Goal: Information Seeking & Learning: Learn about a topic

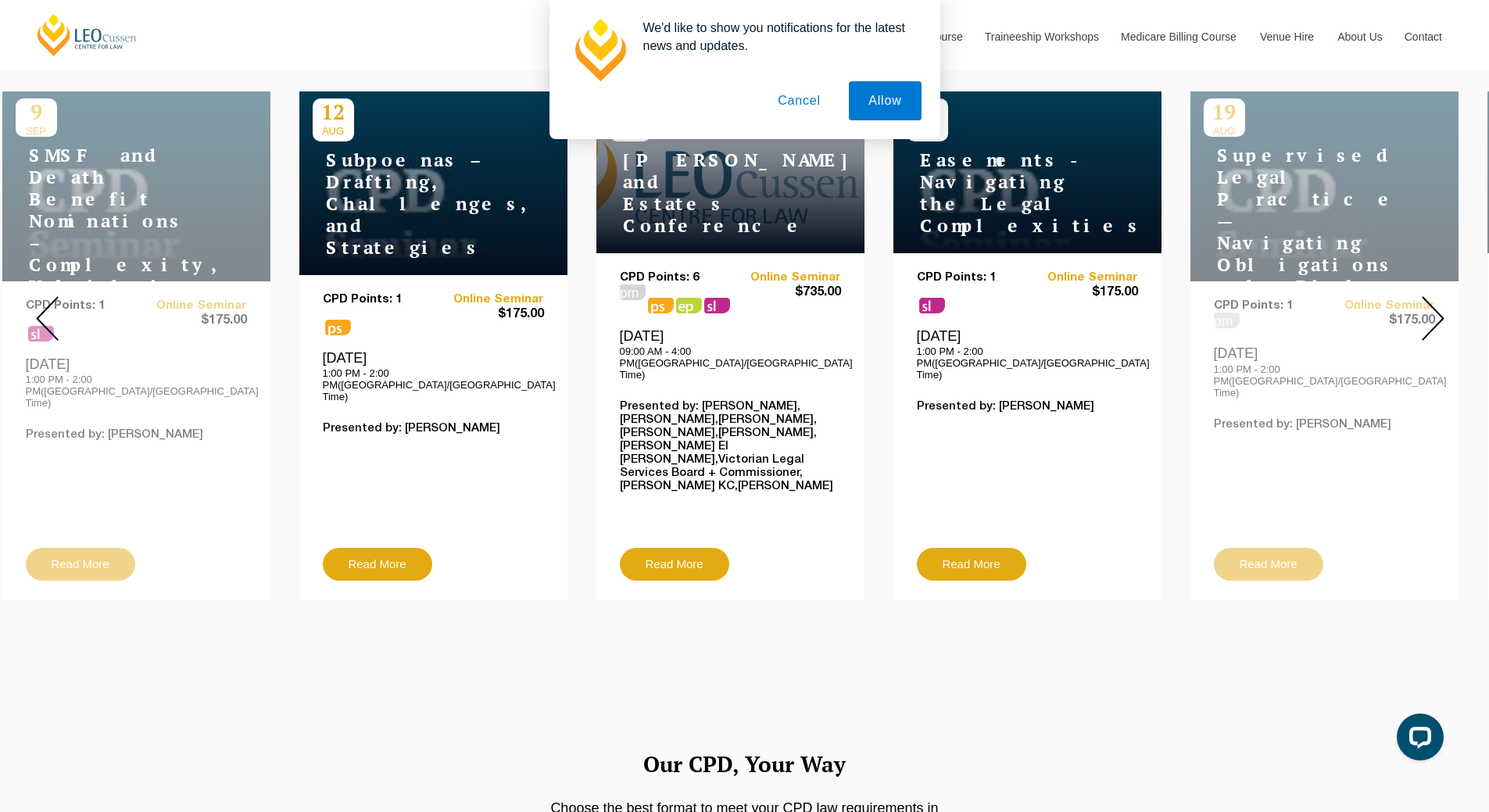
click at [804, 106] on button "Cancel" at bounding box center [799, 101] width 82 height 39
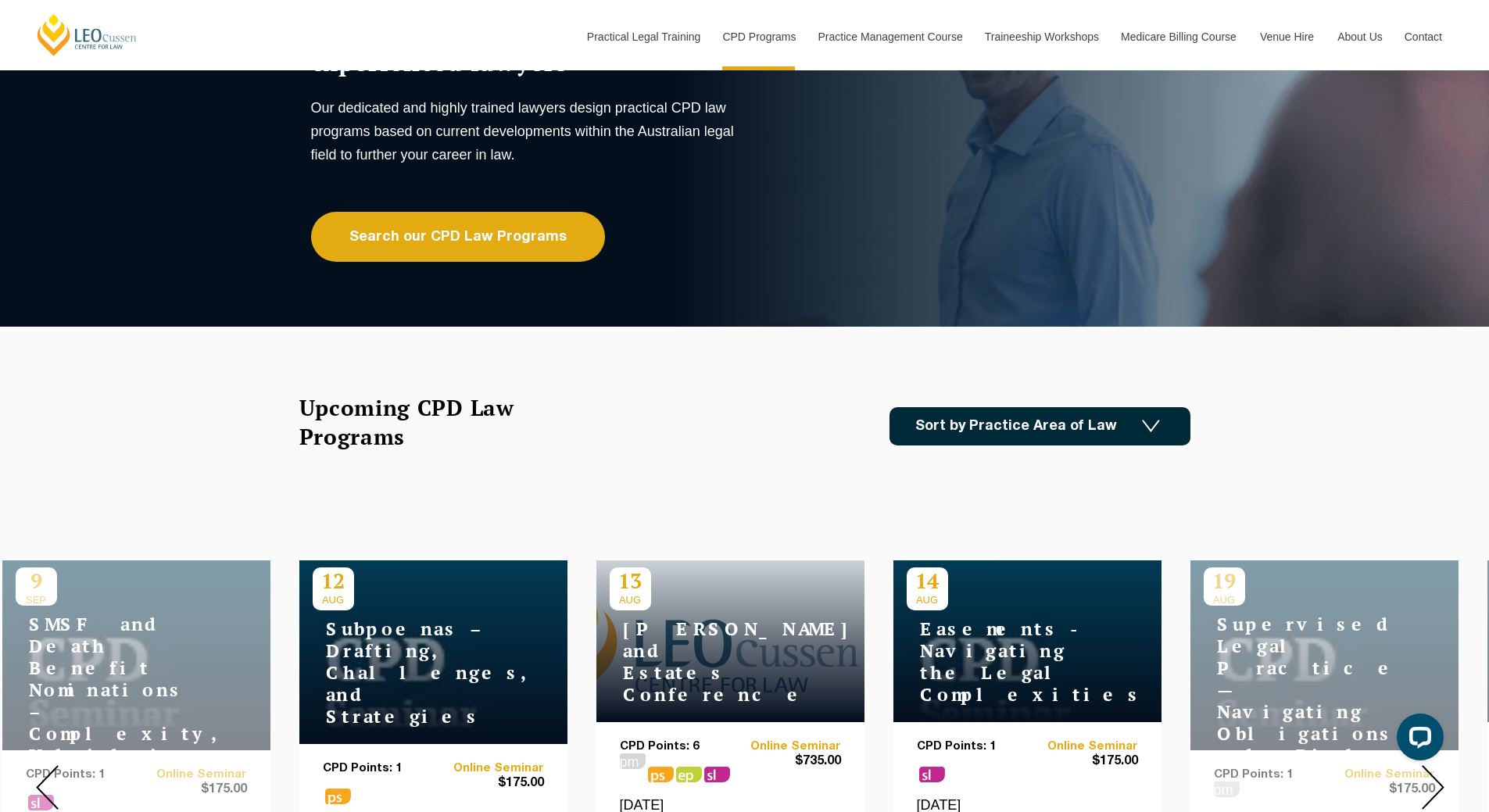
click at [1109, 408] on link "Sort by Practice Area of Law" at bounding box center [1040, 426] width 301 height 38
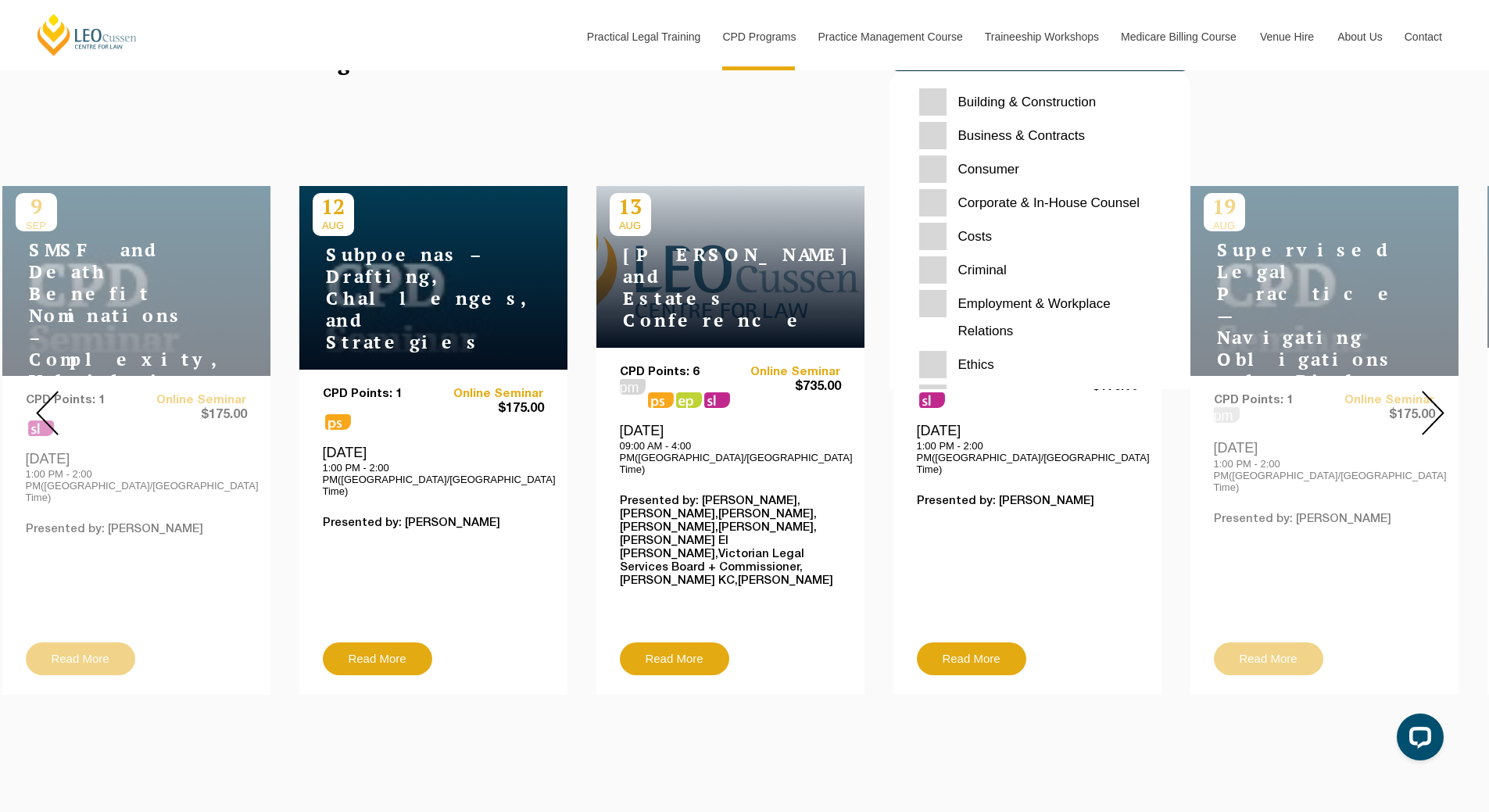
scroll to position [547, 0]
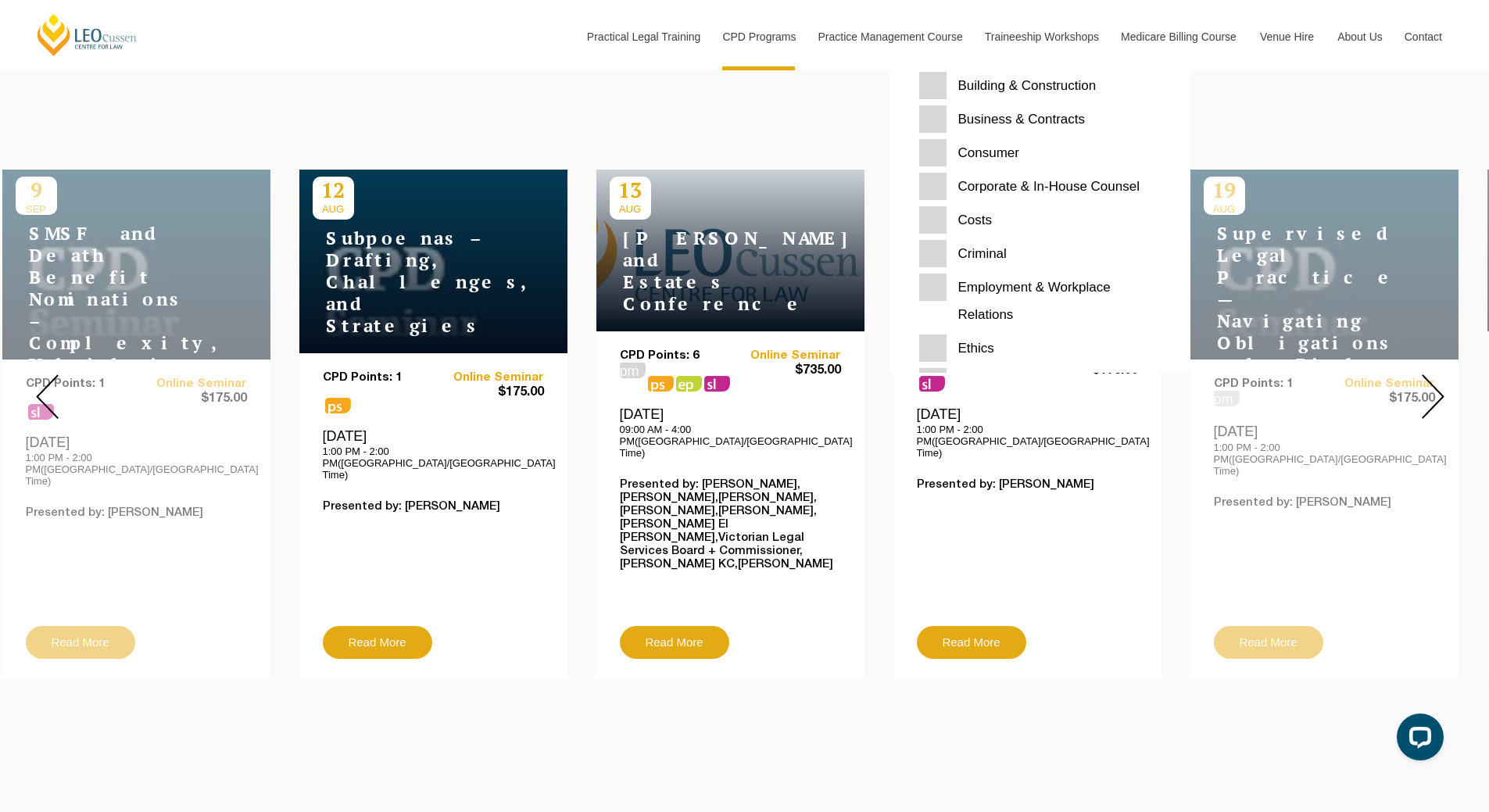
click at [1406, 386] on div at bounding box center [1433, 396] width 113 height 587
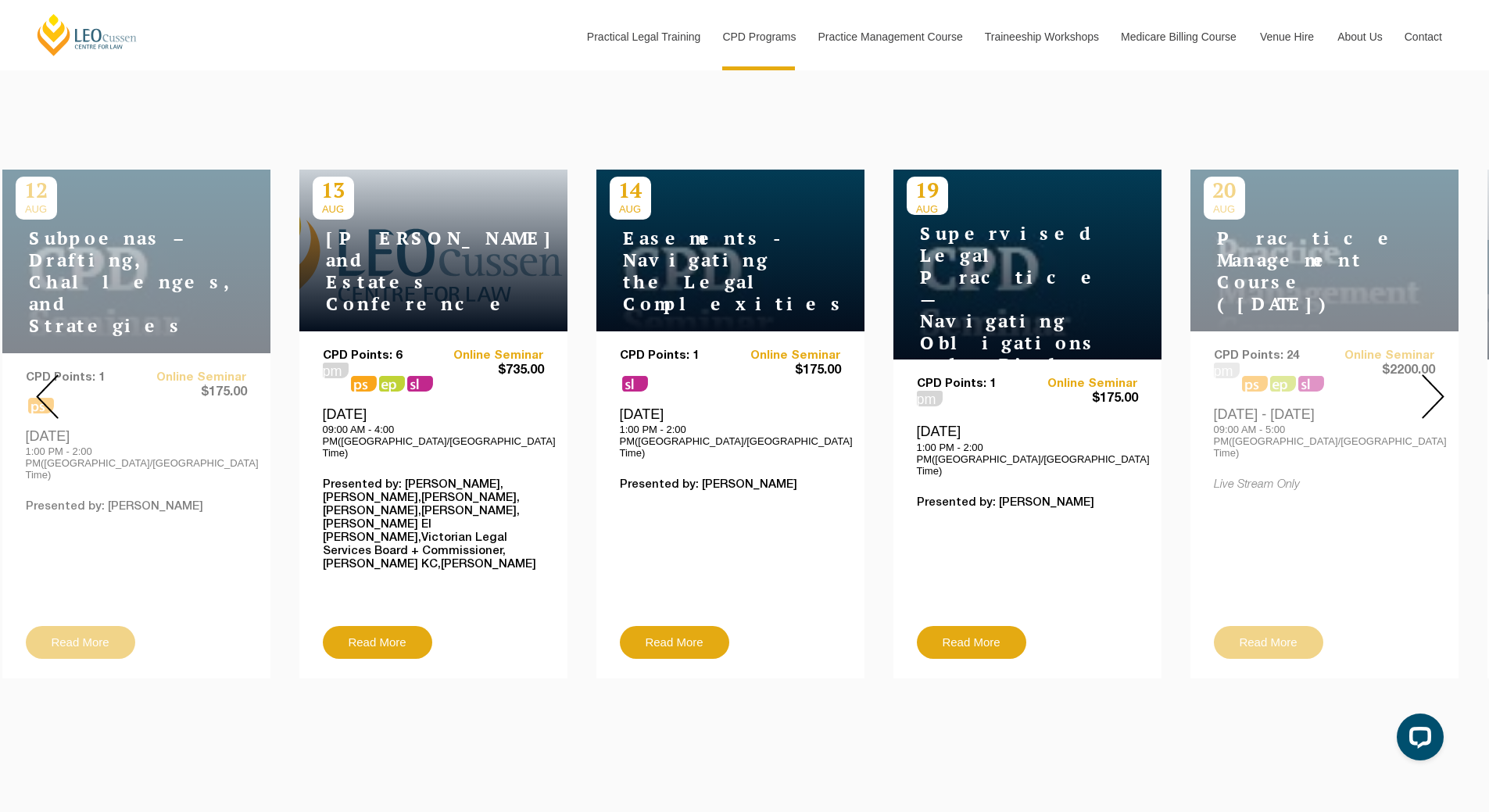
click at [1422, 388] on img at bounding box center [1433, 396] width 23 height 44
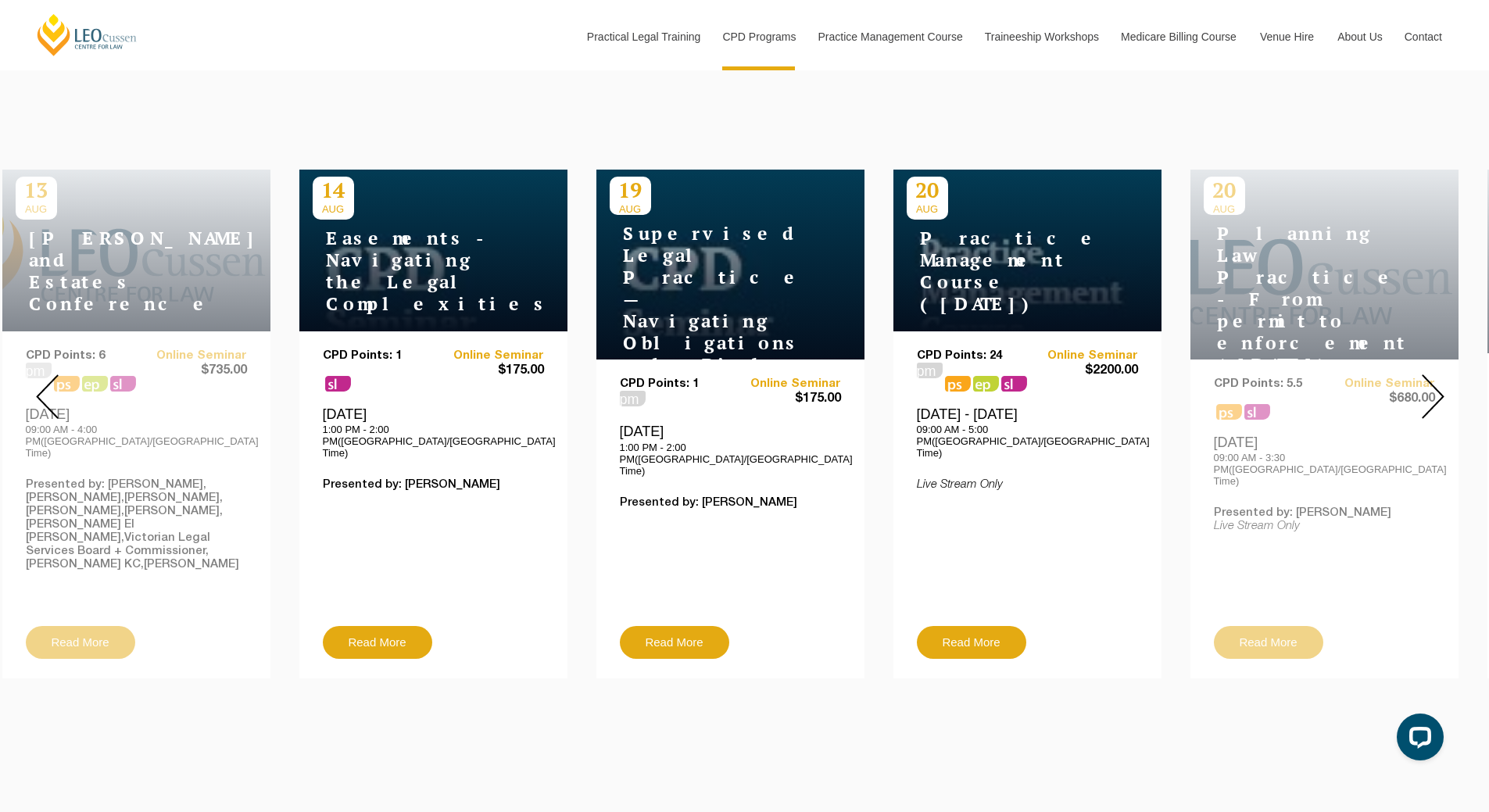
click at [1422, 388] on img at bounding box center [1433, 396] width 23 height 44
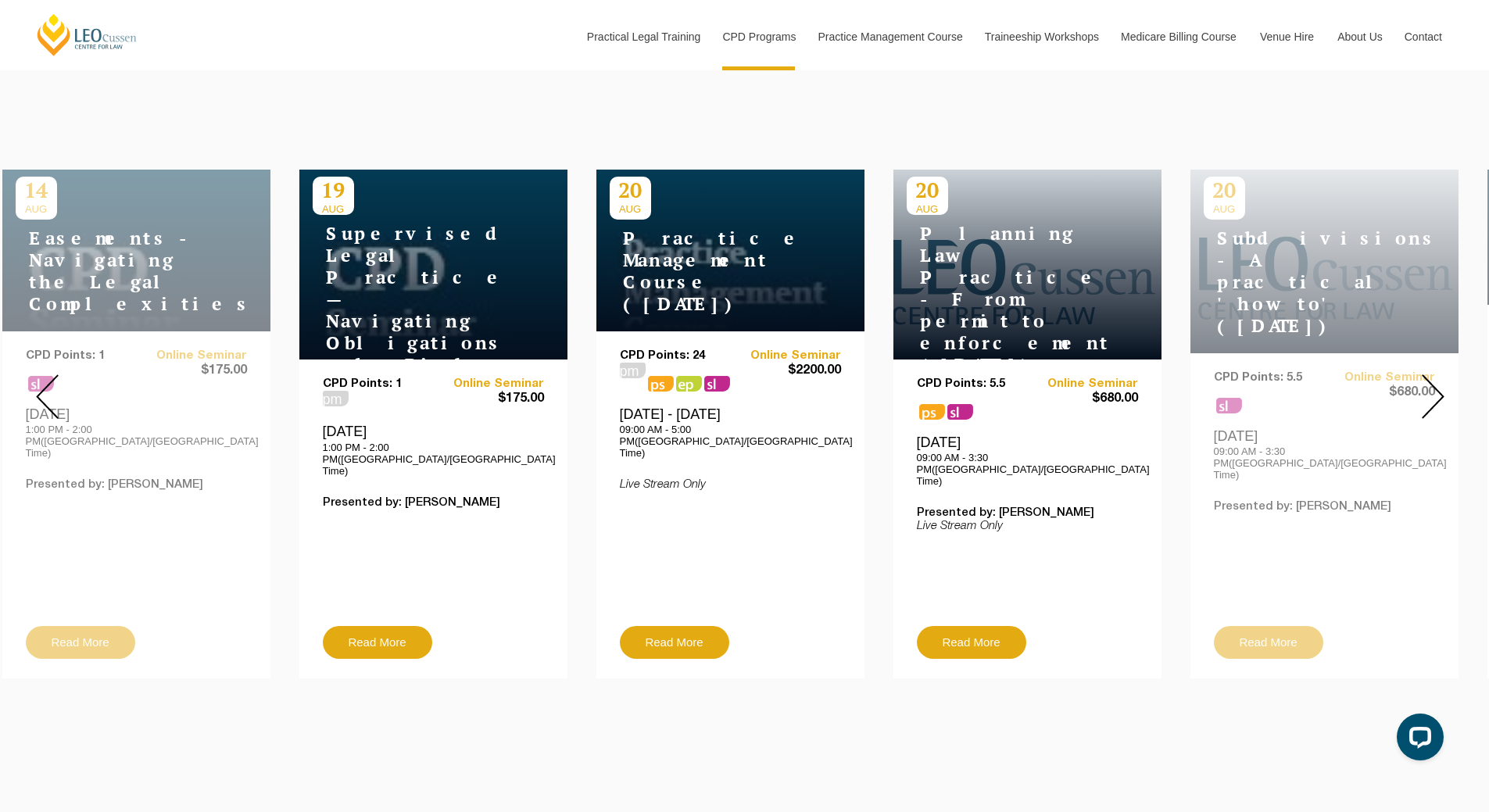
click at [1422, 388] on img at bounding box center [1433, 396] width 23 height 44
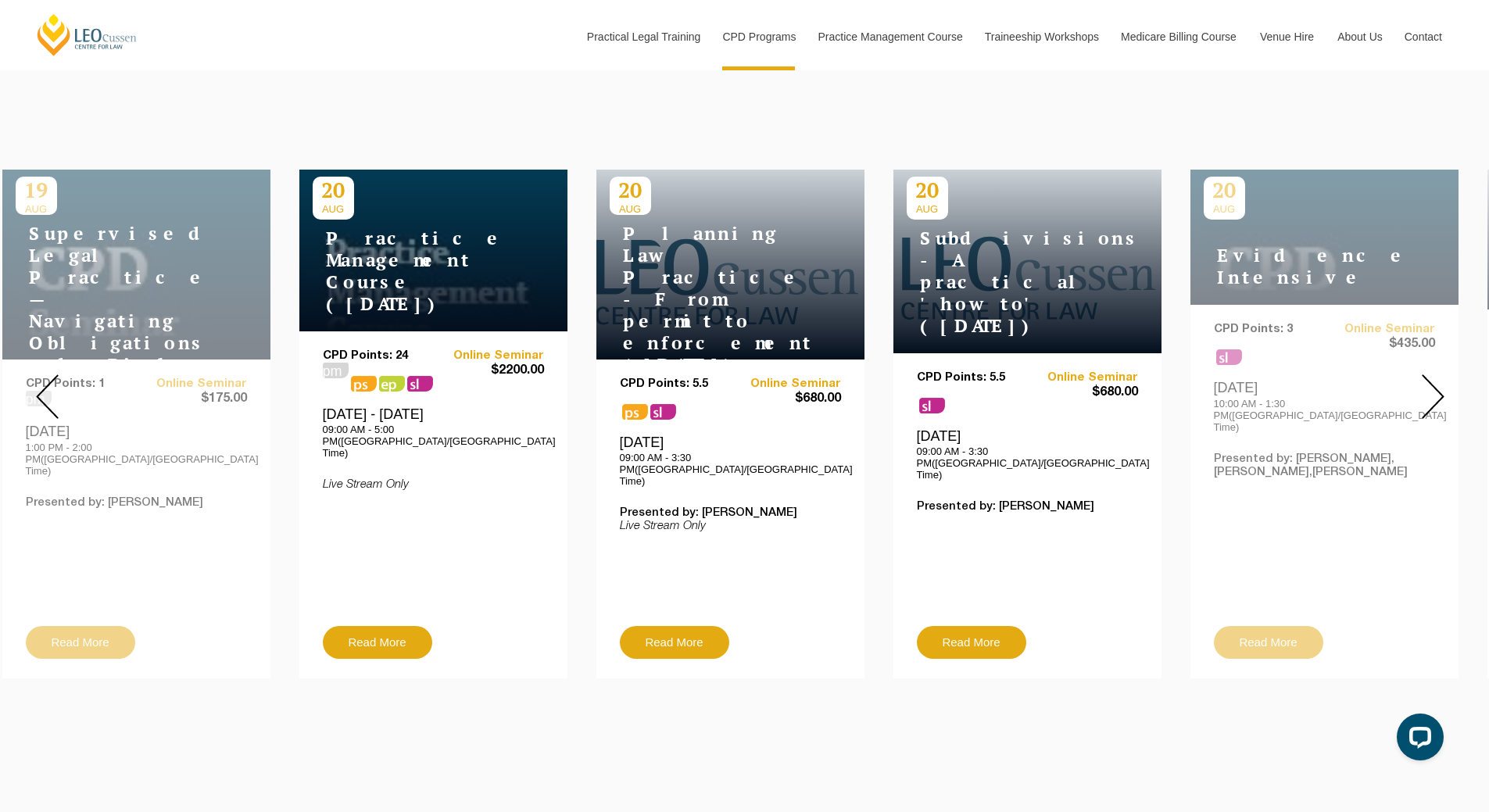
click at [1422, 388] on img at bounding box center [1433, 396] width 23 height 44
click at [1399, 390] on div at bounding box center [1433, 396] width 113 height 587
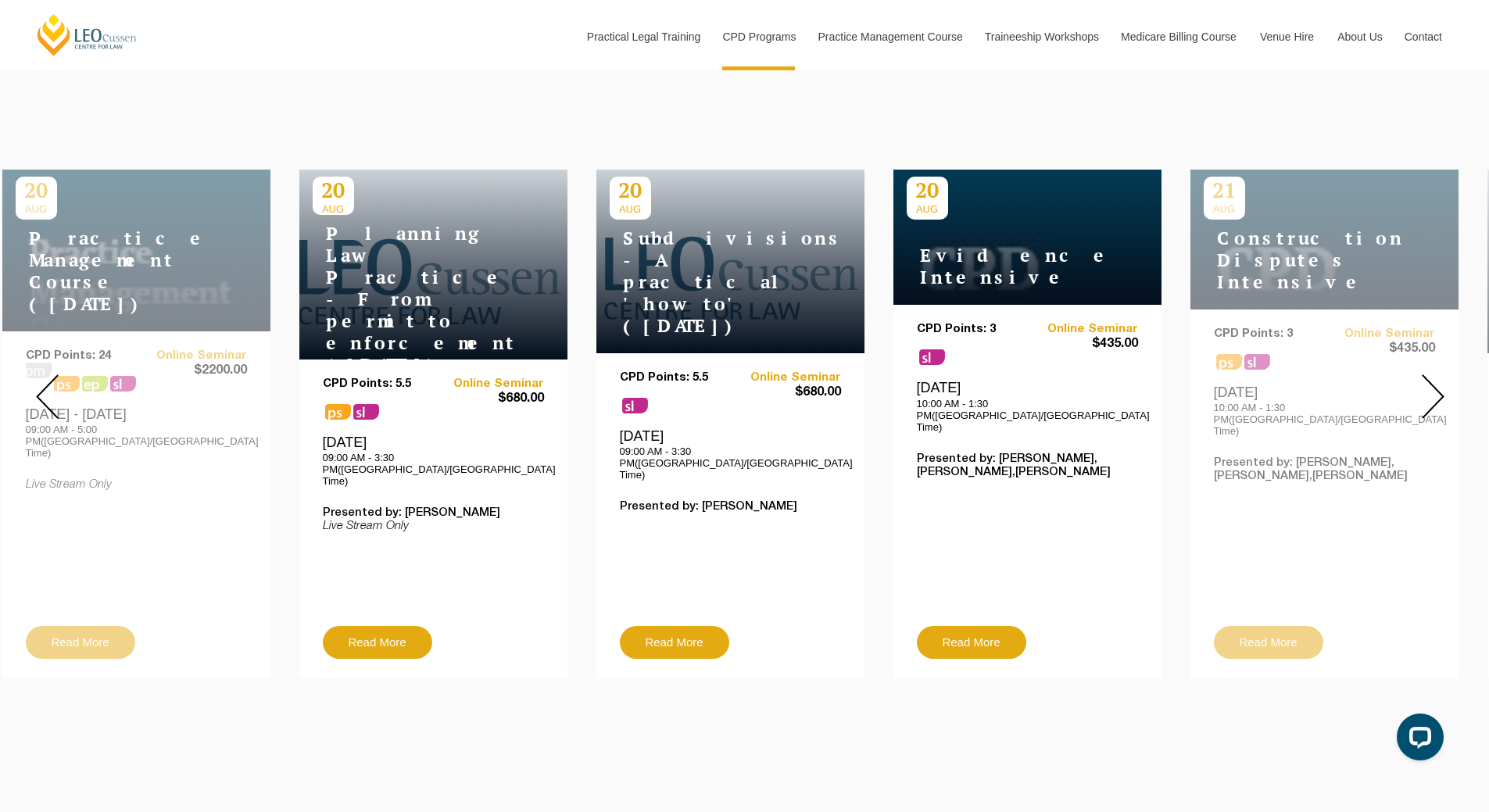
click at [1410, 387] on div at bounding box center [1433, 396] width 113 height 587
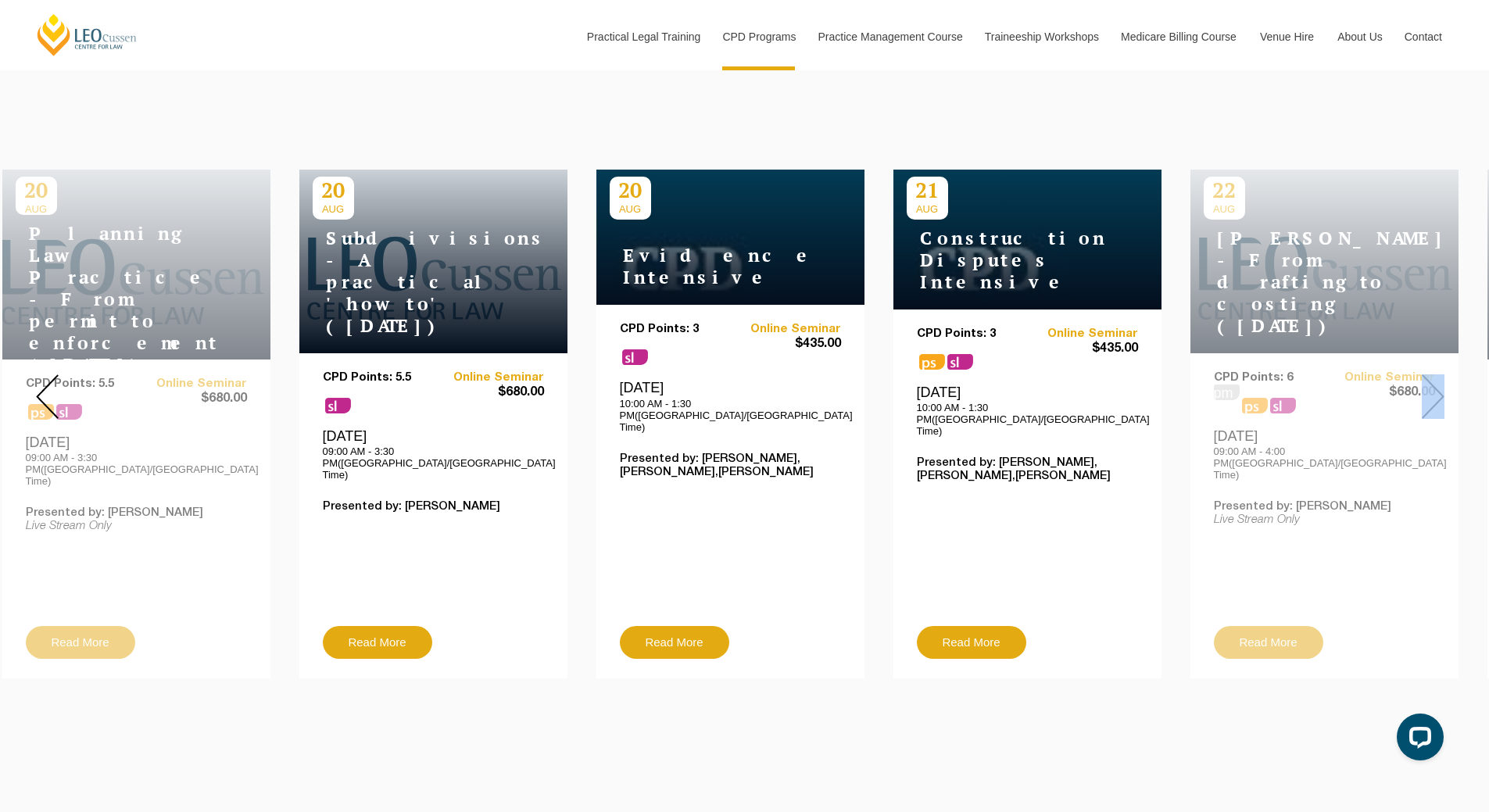
click at [1410, 387] on div at bounding box center [1433, 396] width 113 height 587
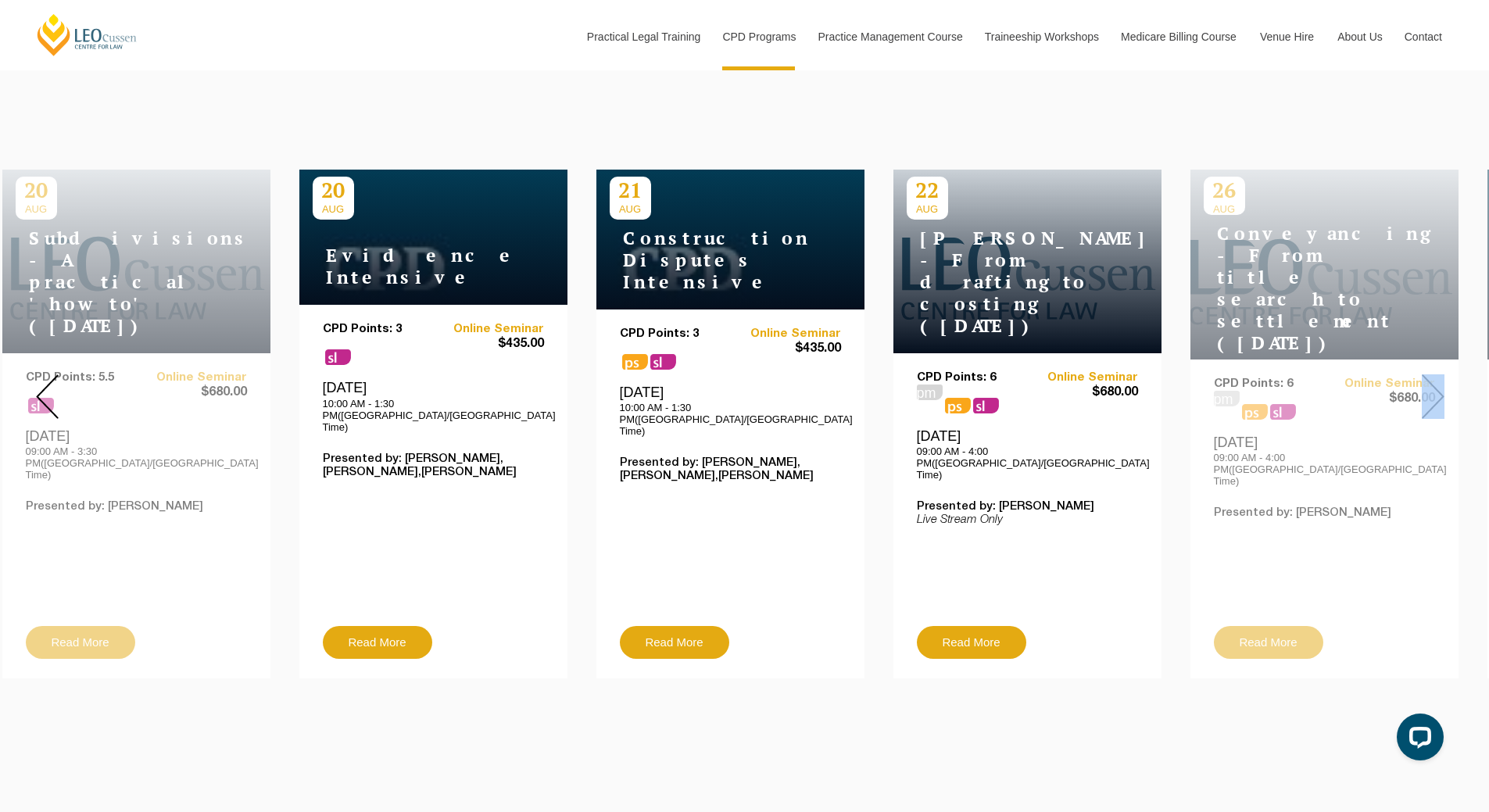
click at [1411, 386] on div at bounding box center [1433, 396] width 113 height 587
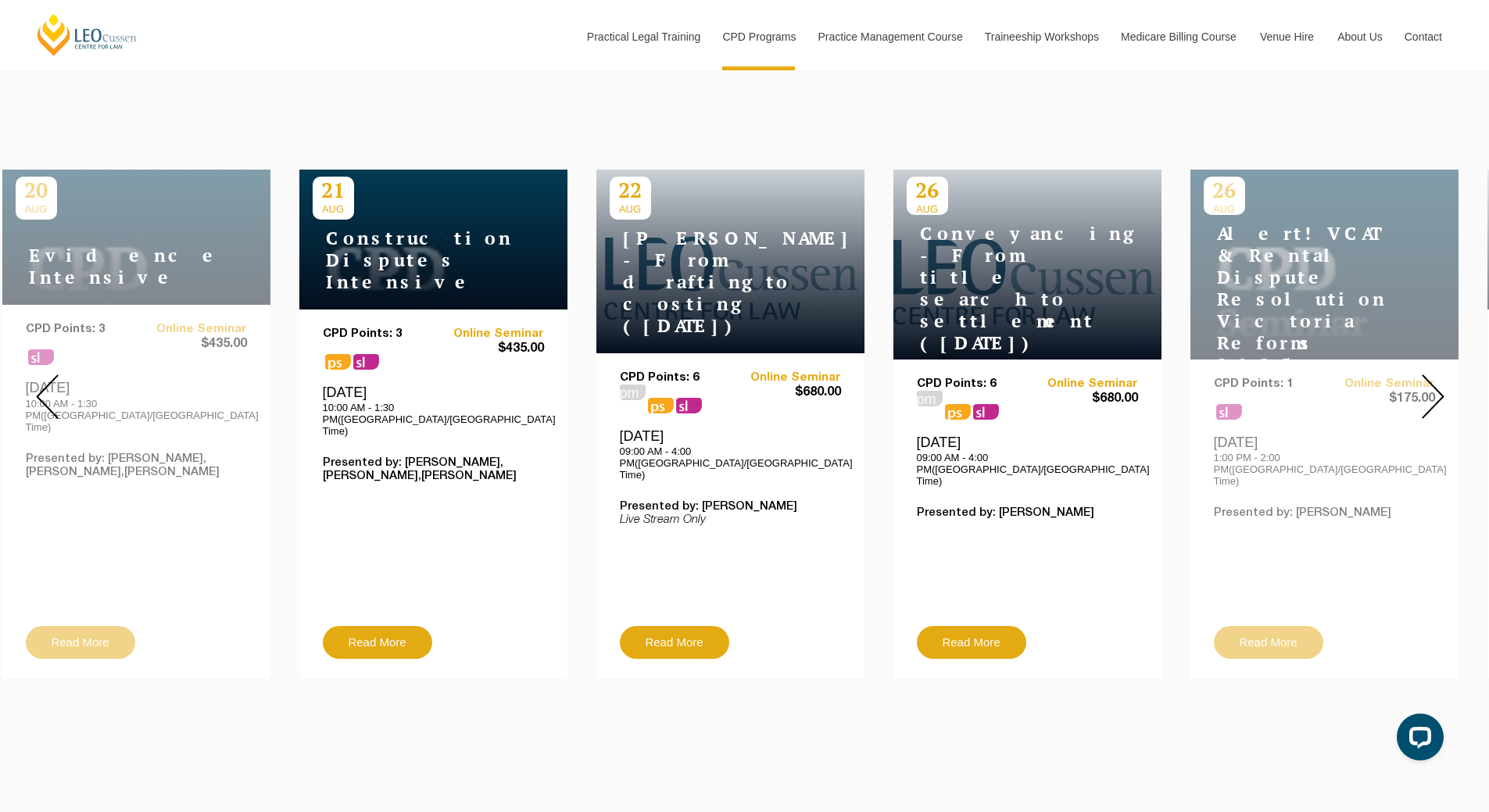
click at [1419, 368] on div at bounding box center [1433, 396] width 113 height 587
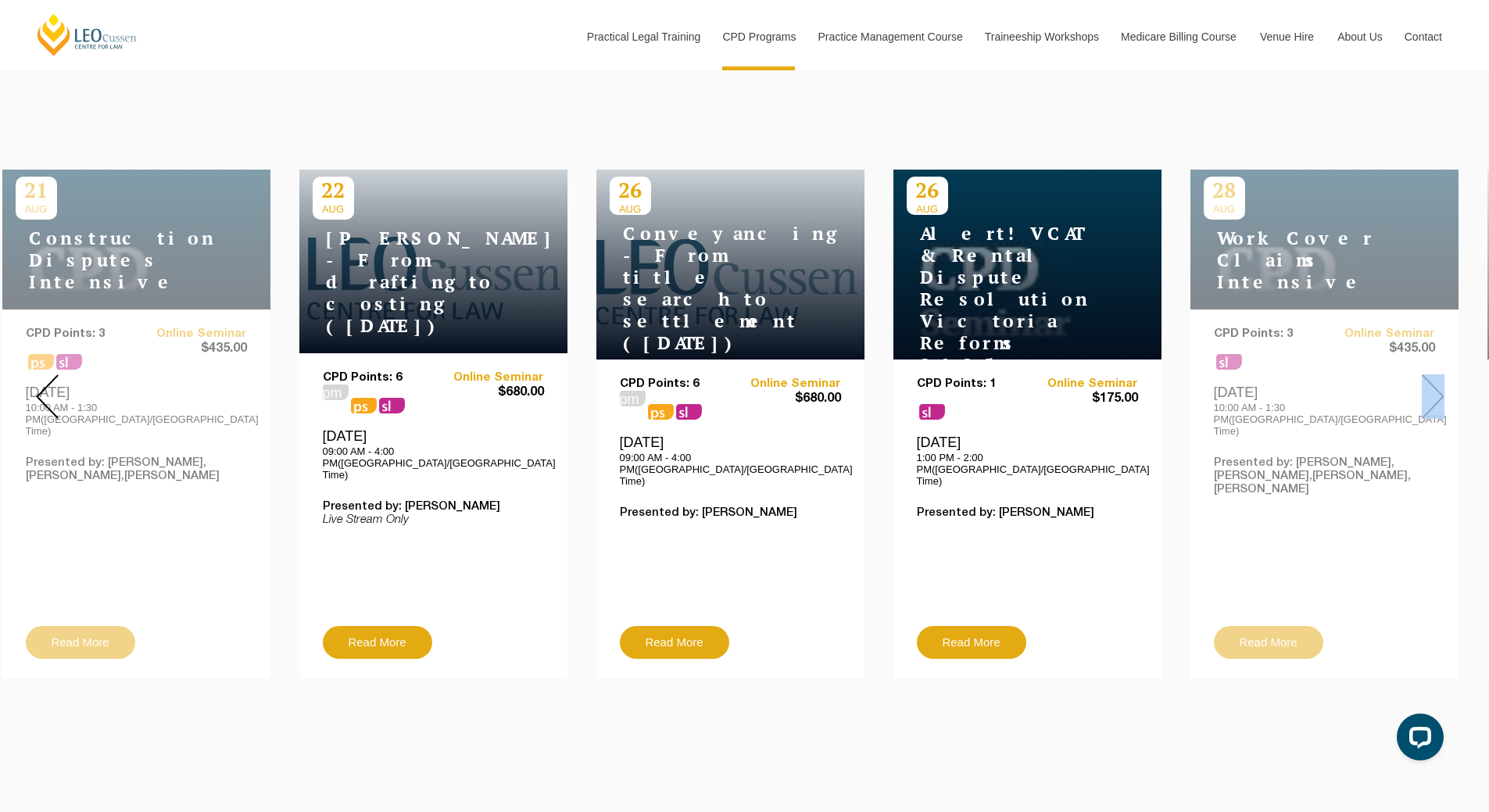
click at [1419, 368] on div at bounding box center [1433, 396] width 113 height 587
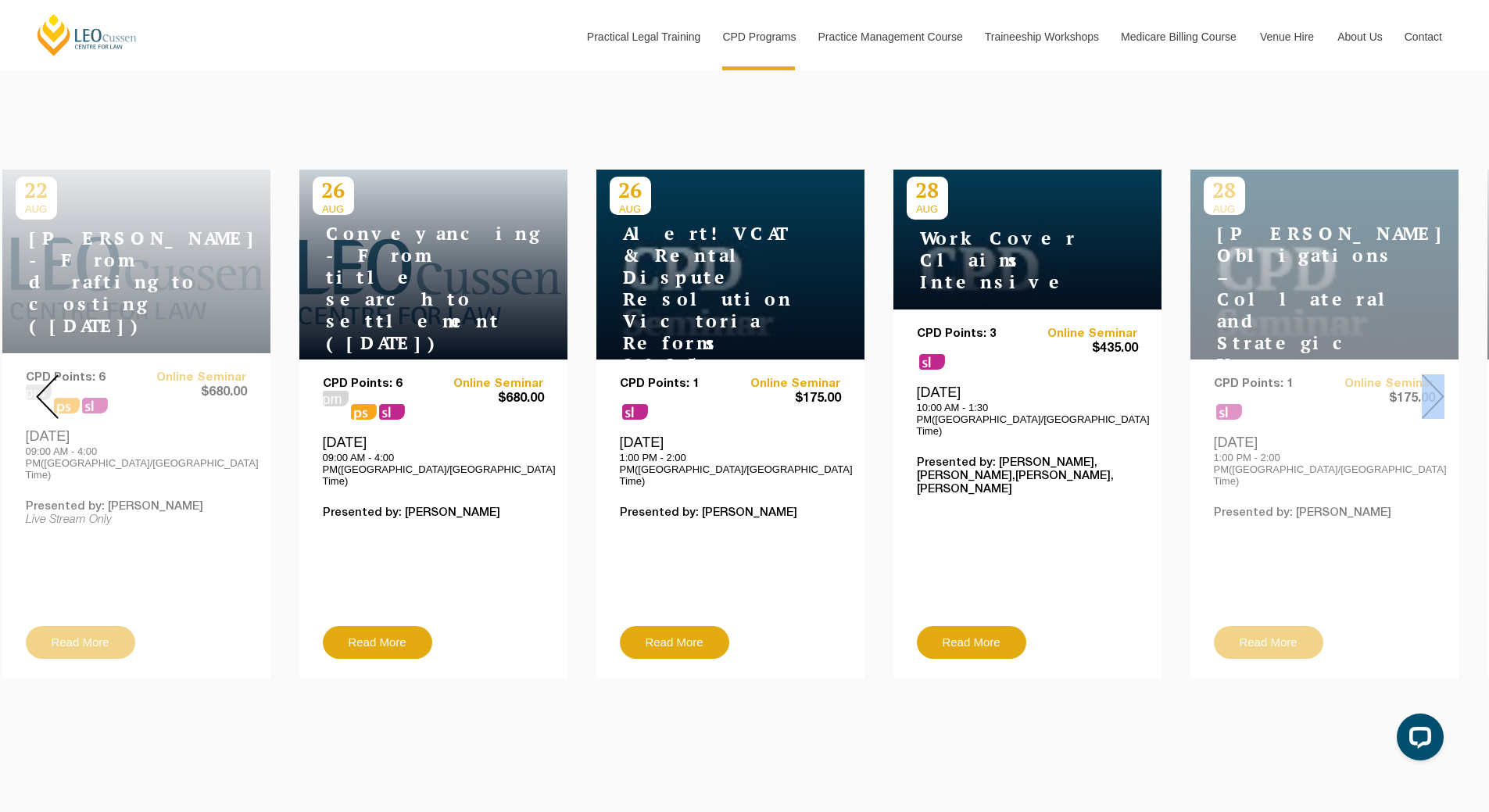
click at [1419, 368] on div at bounding box center [1433, 396] width 113 height 587
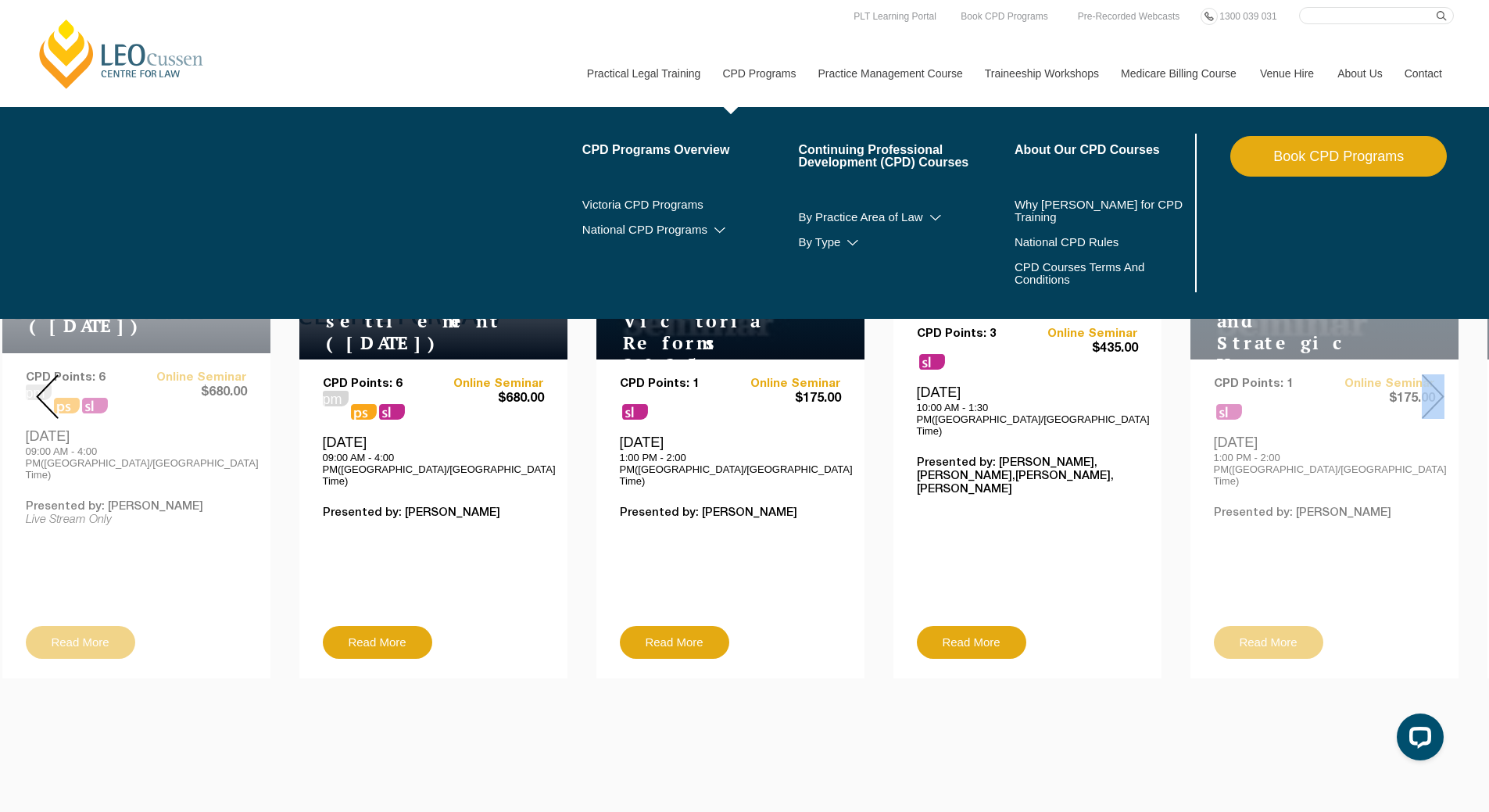
click at [748, 44] on link "CPD Programs" at bounding box center [758, 74] width 95 height 67
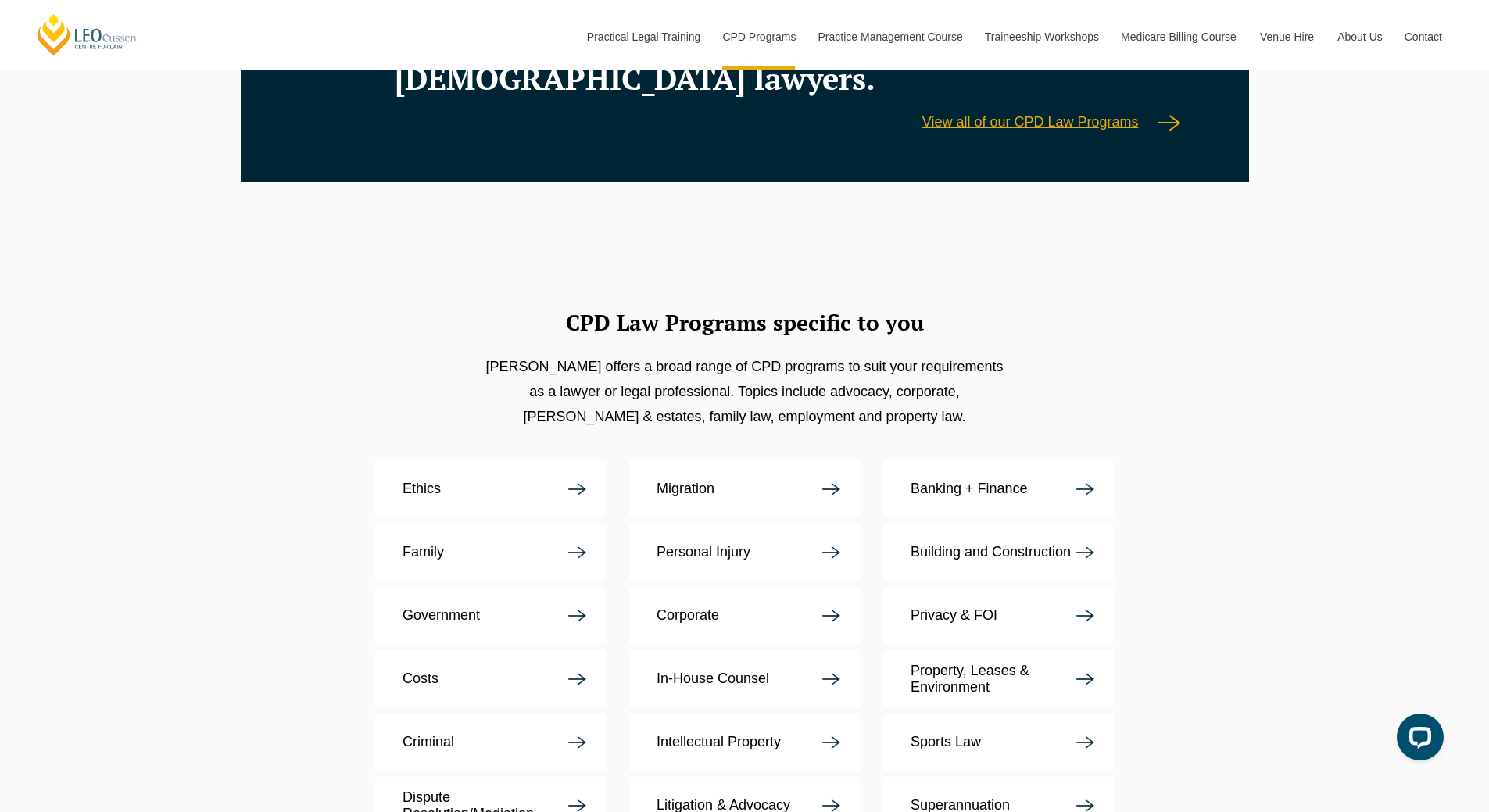
scroll to position [2892, 0]
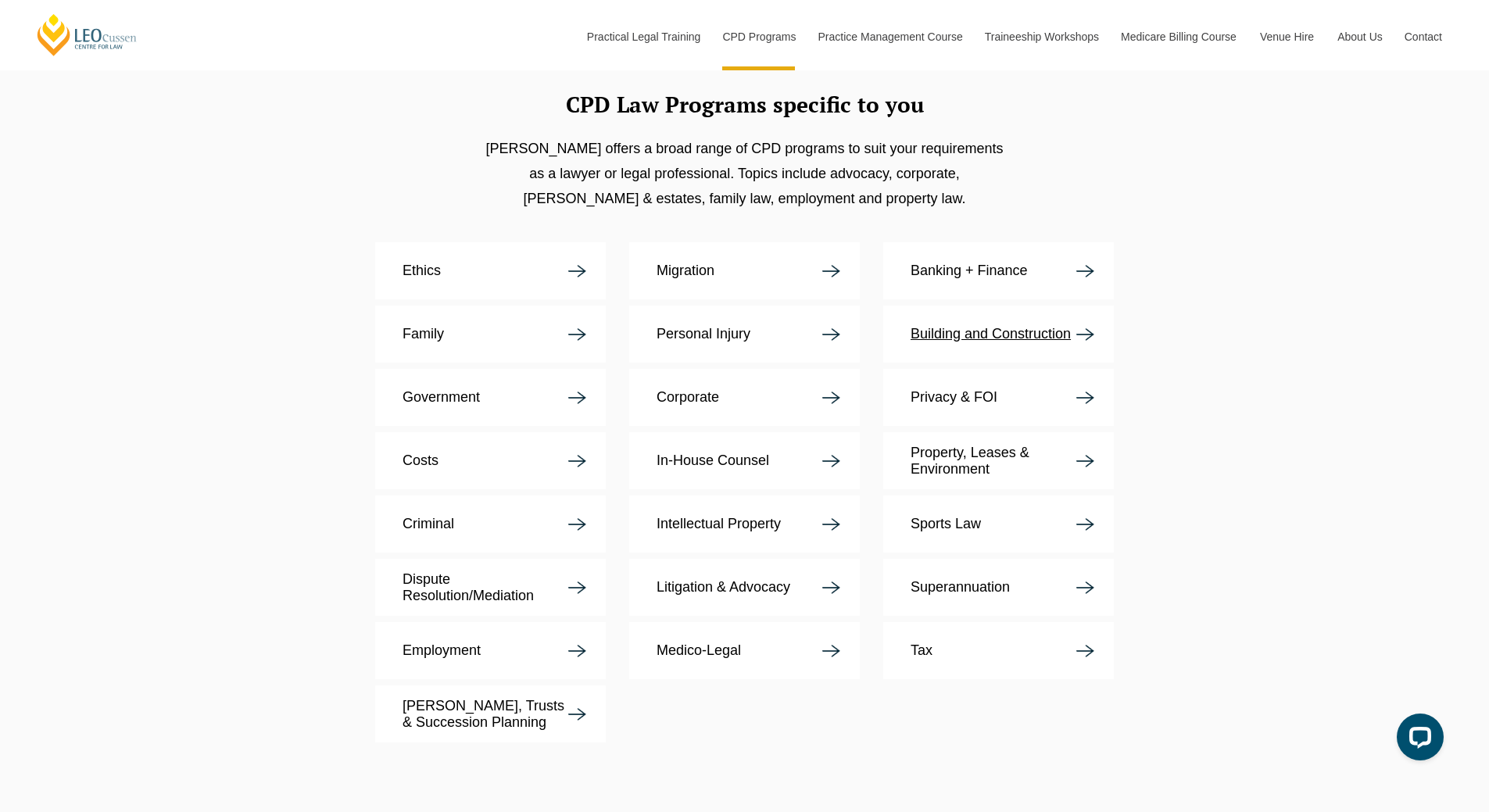
click at [1032, 326] on p "Building and Construction" at bounding box center [990, 334] width 160 height 16
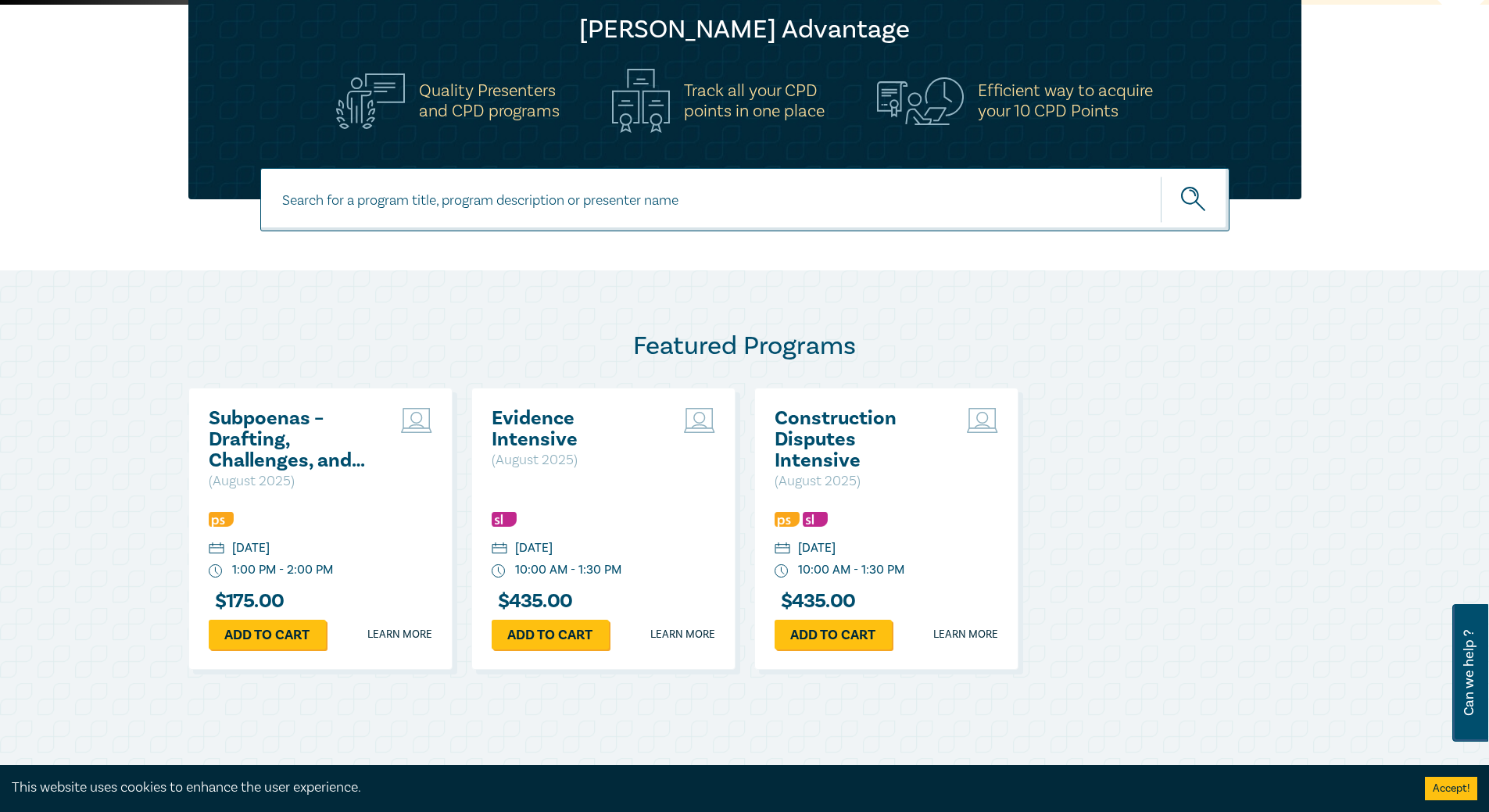
scroll to position [493, 0]
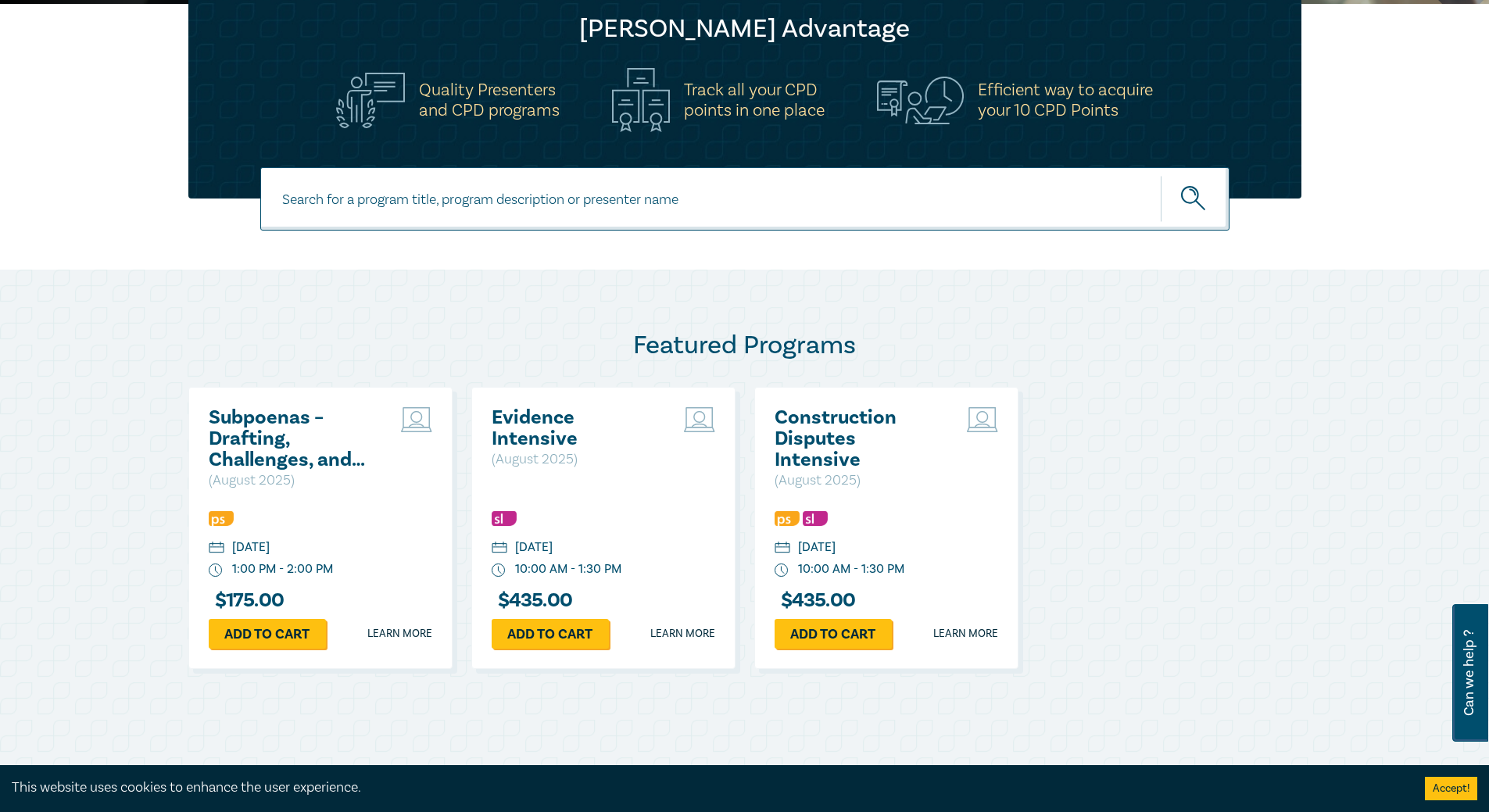
click at [742, 217] on input at bounding box center [745, 198] width 969 height 63
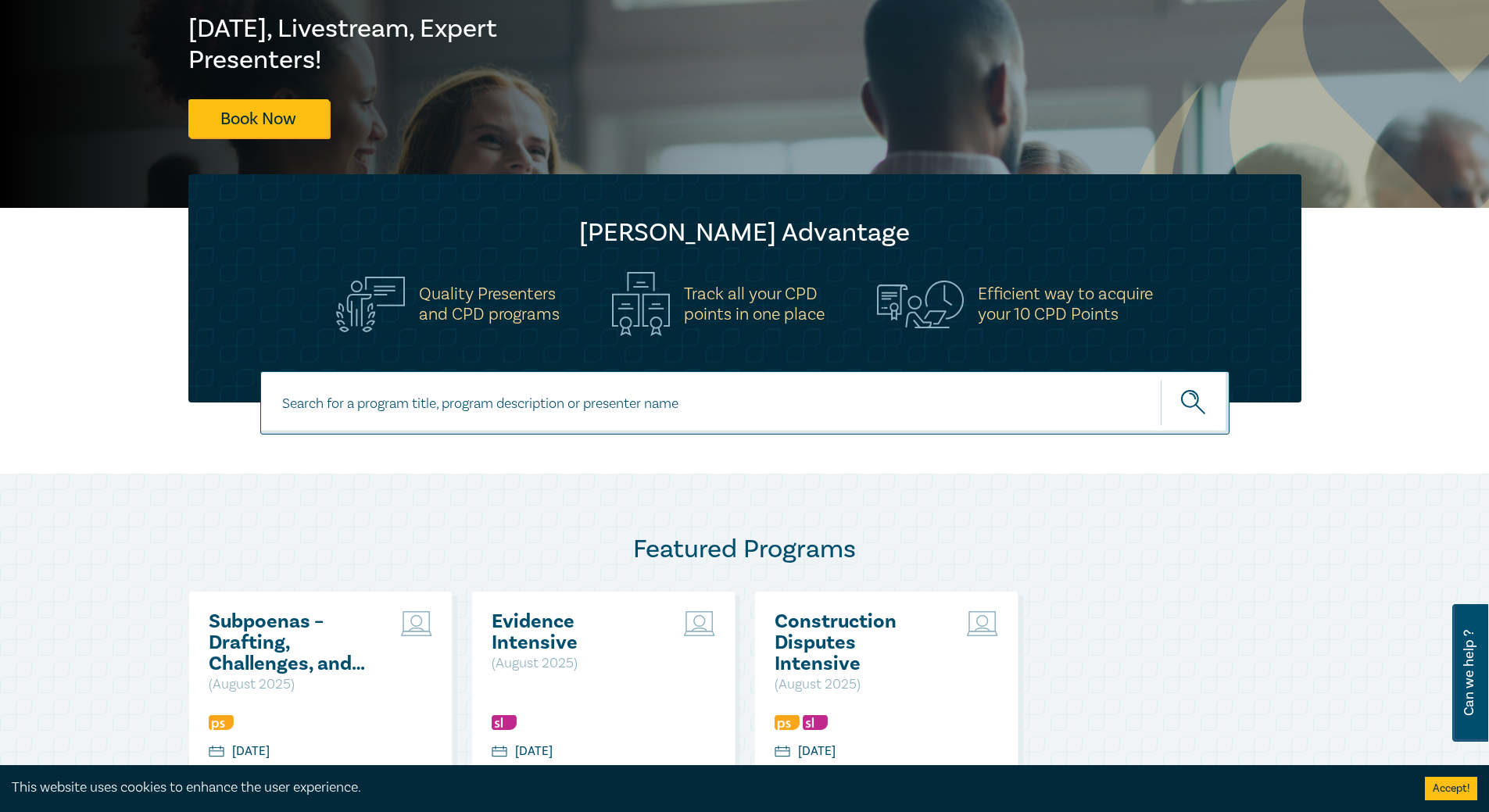
scroll to position [258, 0]
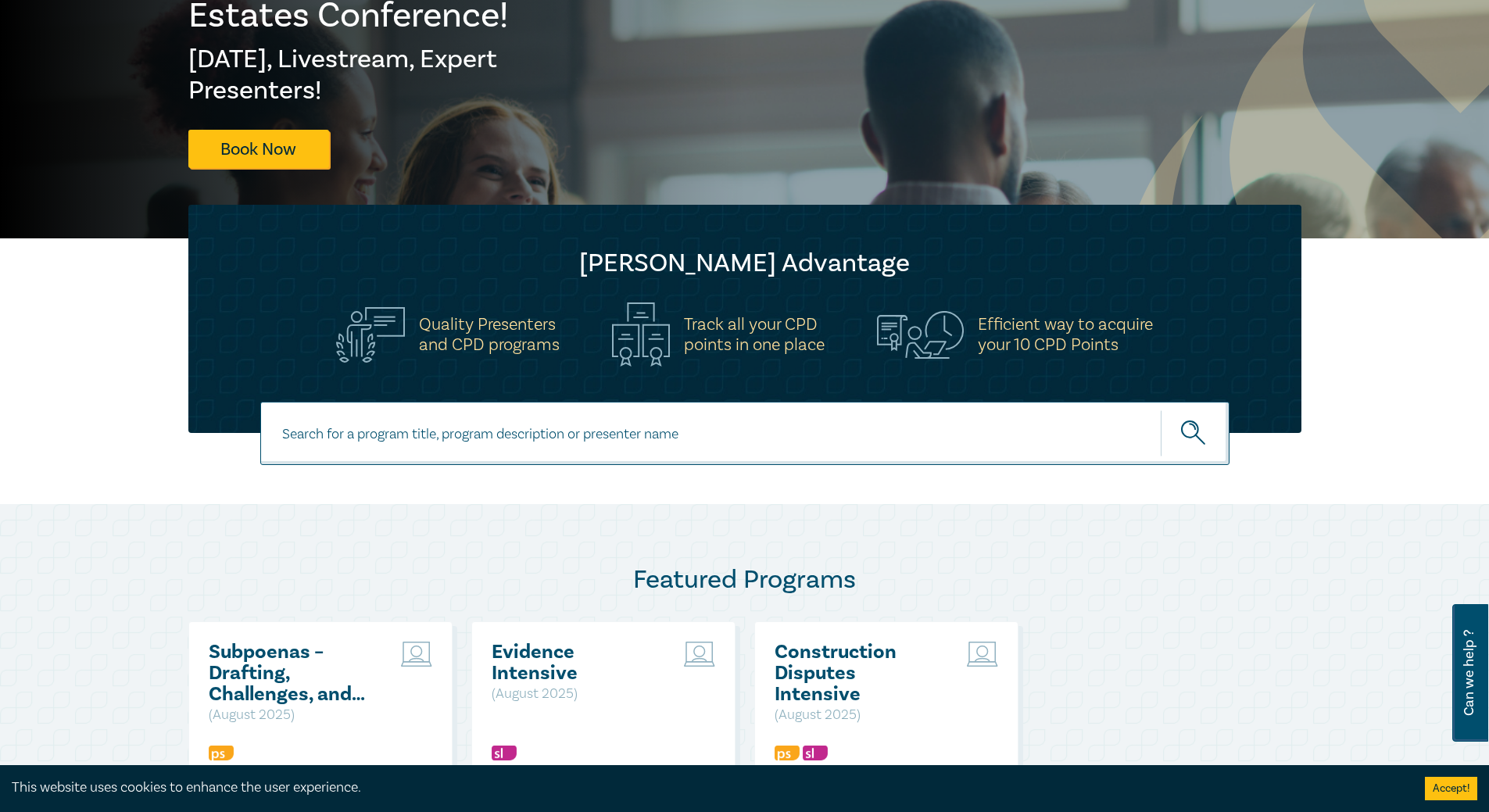
click at [1198, 422] on icon "submit" at bounding box center [1194, 434] width 27 height 27
click at [711, 436] on input at bounding box center [745, 433] width 969 height 63
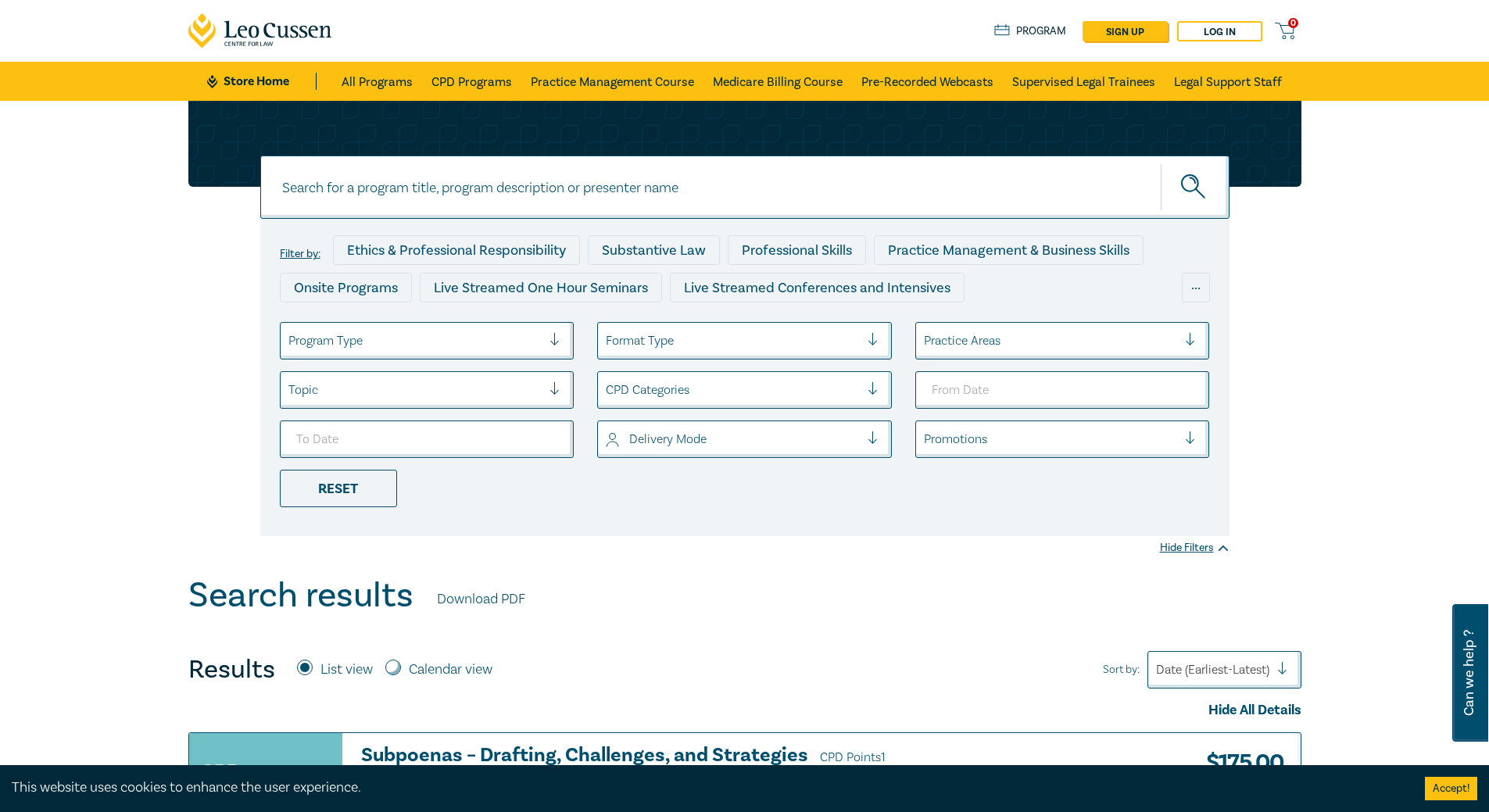
click at [433, 194] on input at bounding box center [745, 187] width 969 height 63
type input "strata"
click at [1161, 164] on button "submit" at bounding box center [1195, 187] width 69 height 47
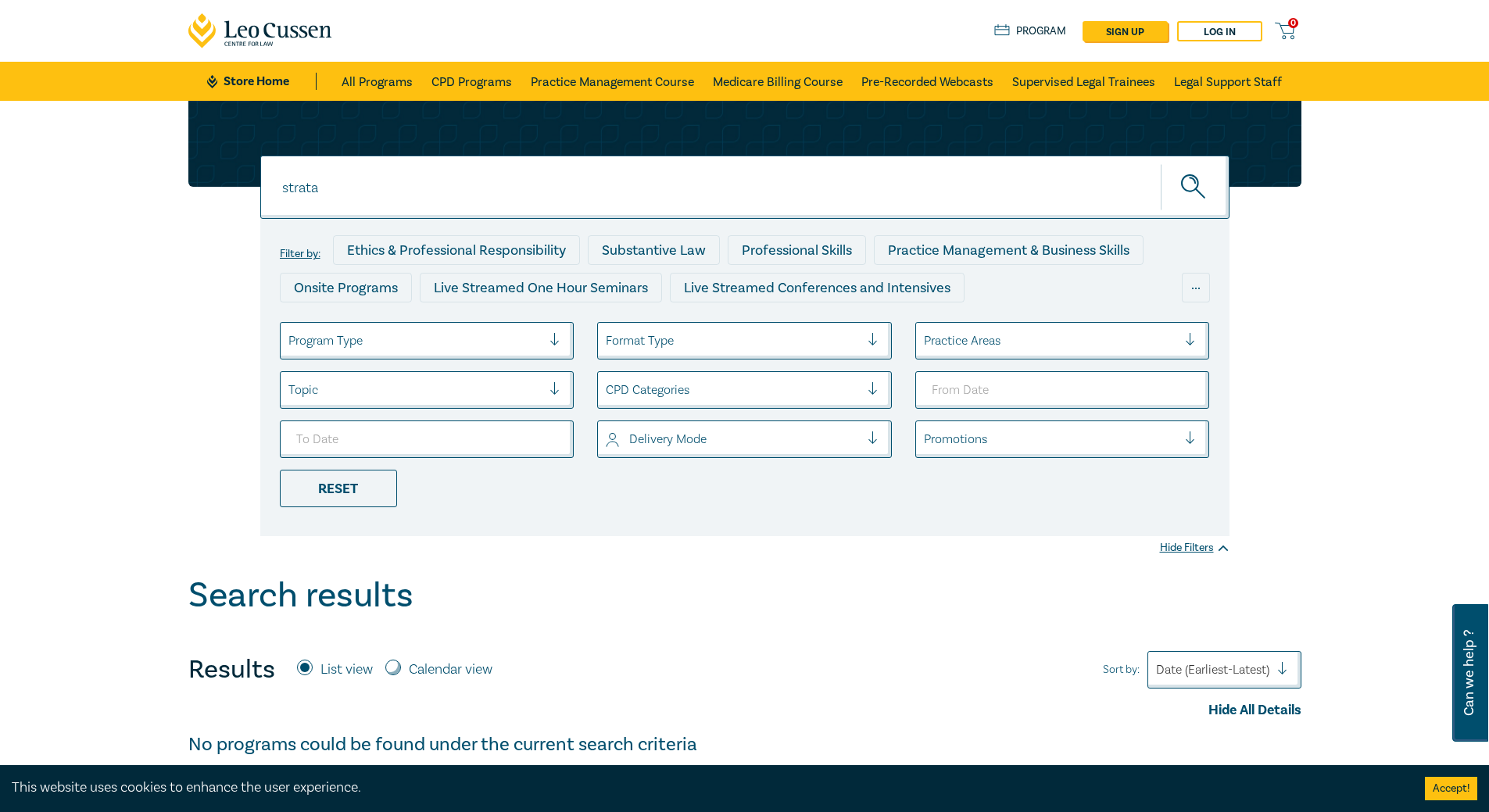
drag, startPoint x: 667, startPoint y: 177, endPoint x: 117, endPoint y: 200, distance: 550.5
click at [117, 200] on div "strata strata strata Filter by: Ethics & Professional Responsibility Substantiv…" at bounding box center [744, 338] width 1489 height 475
click at [547, 438] on input "To Date" at bounding box center [427, 440] width 295 height 38
type input "2025-10-30"
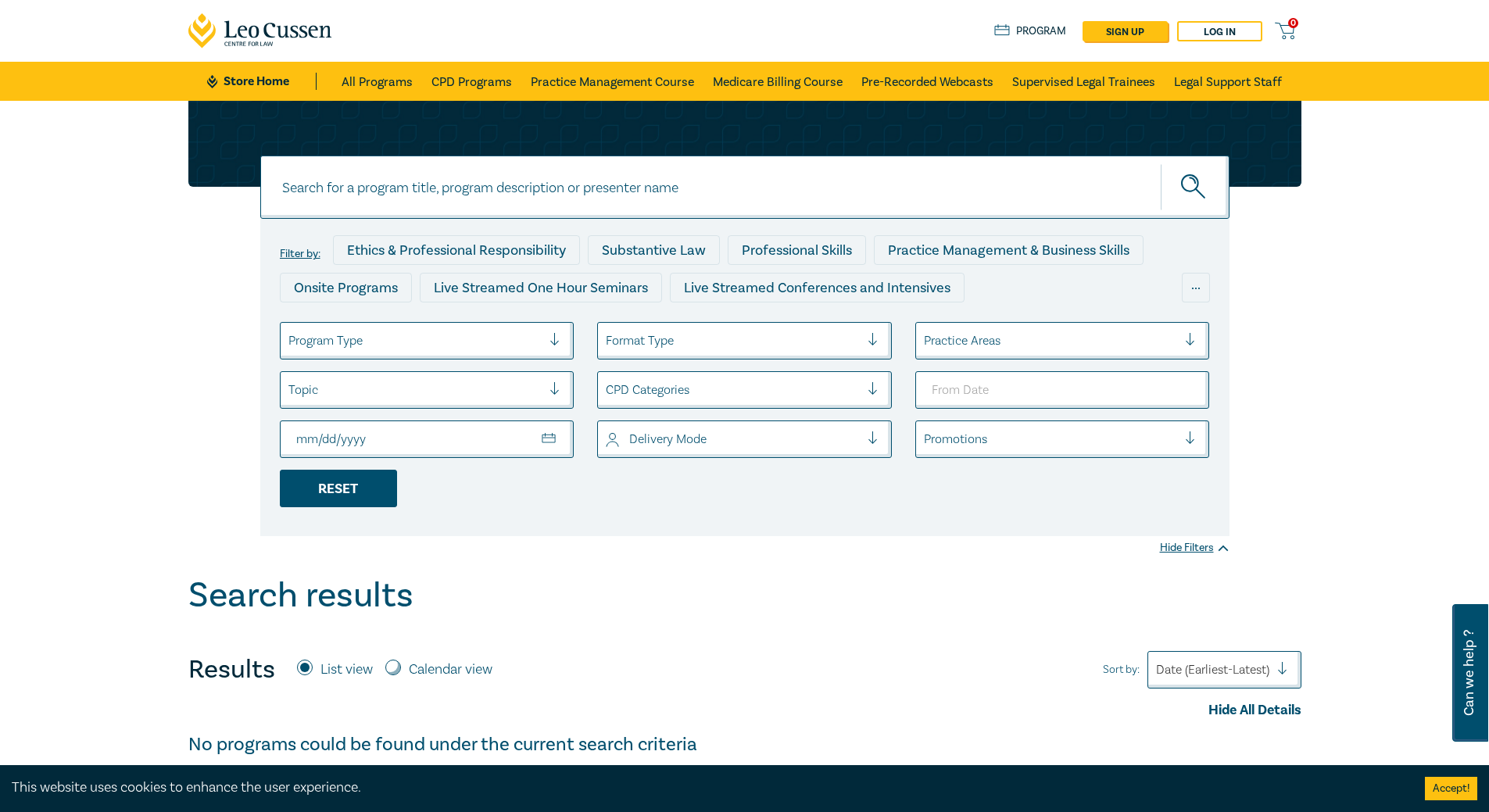
click at [338, 488] on div "Reset" at bounding box center [338, 489] width 117 height 38
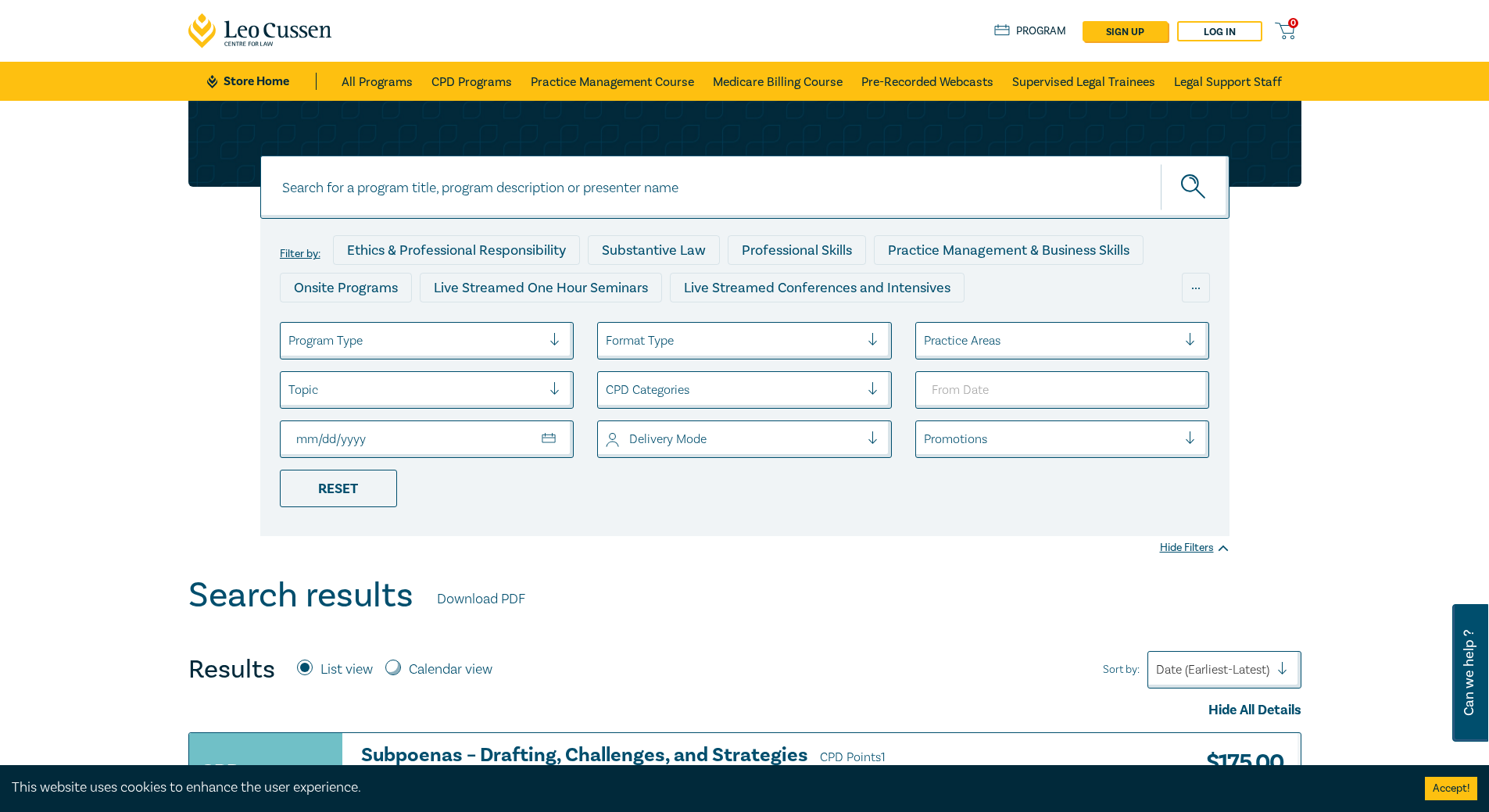
click at [524, 417] on ul "Program Type Format Type Practice Areas Topic CPD Categories Delivery Mode Prom…" at bounding box center [745, 414] width 954 height 185
click at [561, 435] on input "To Date" at bounding box center [427, 440] width 295 height 38
click at [549, 442] on input "To Date" at bounding box center [427, 440] width 295 height 38
type input "2025-10-30"
click at [1083, 506] on ul "Program Type Format Type Practice Areas Topic CPD Categories 2025-10-30 Deliver…" at bounding box center [745, 414] width 954 height 185
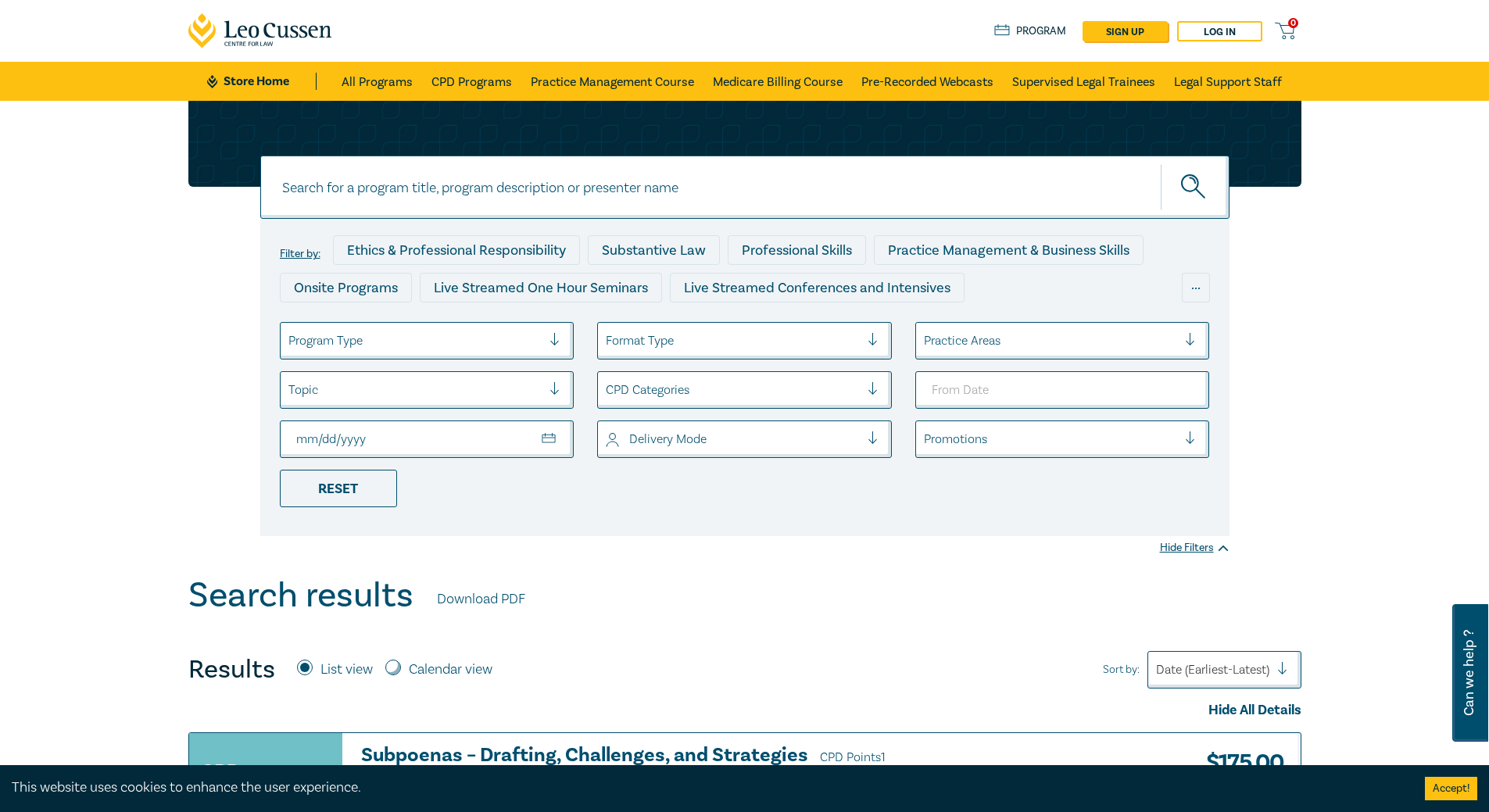
click at [1190, 200] on icon "submit" at bounding box center [1194, 187] width 27 height 27
click at [1202, 182] on icon "submit" at bounding box center [1194, 187] width 27 height 27
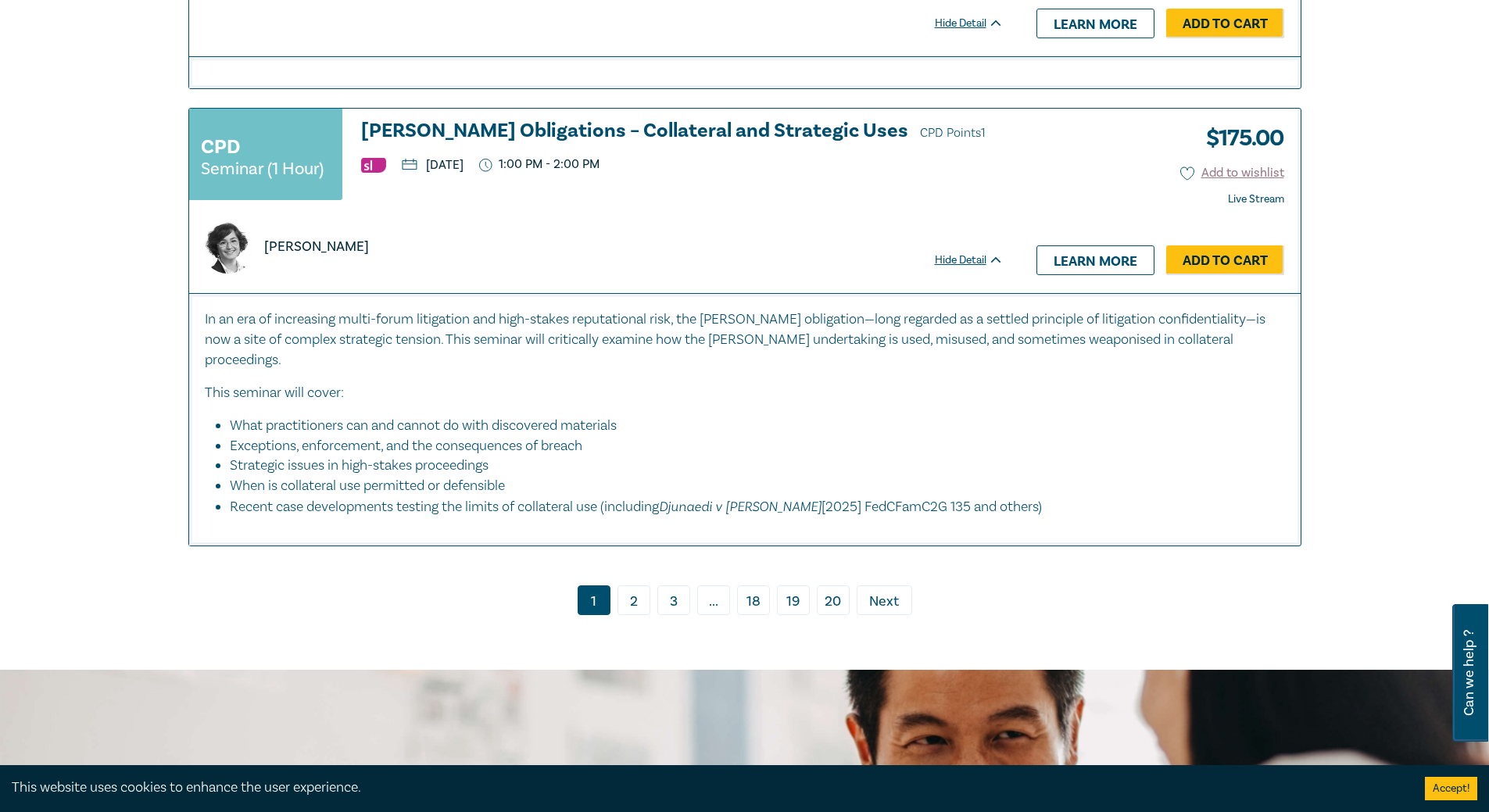
scroll to position [7630, 0]
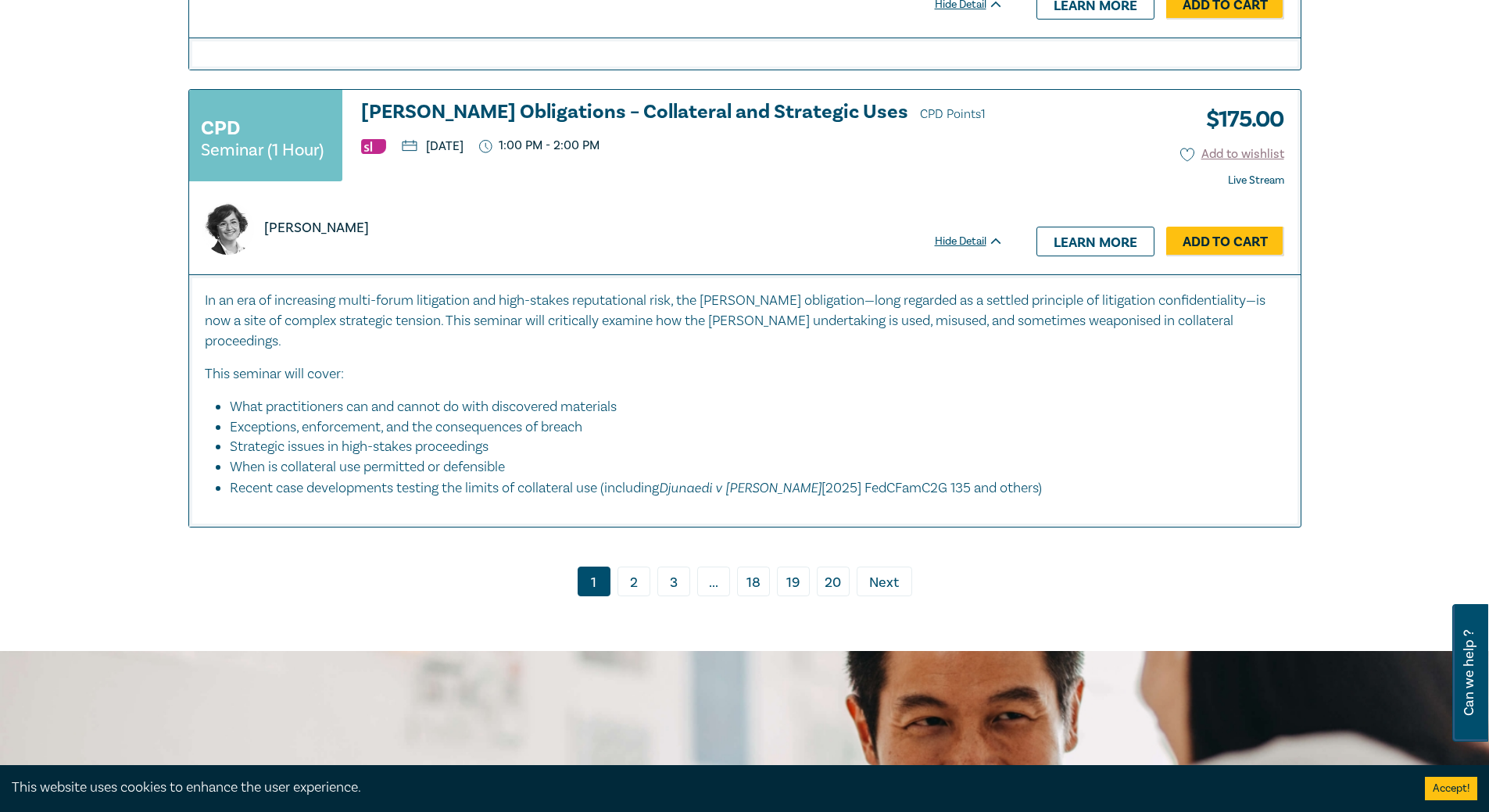
click at [645, 592] on link "2" at bounding box center [634, 581] width 33 height 29
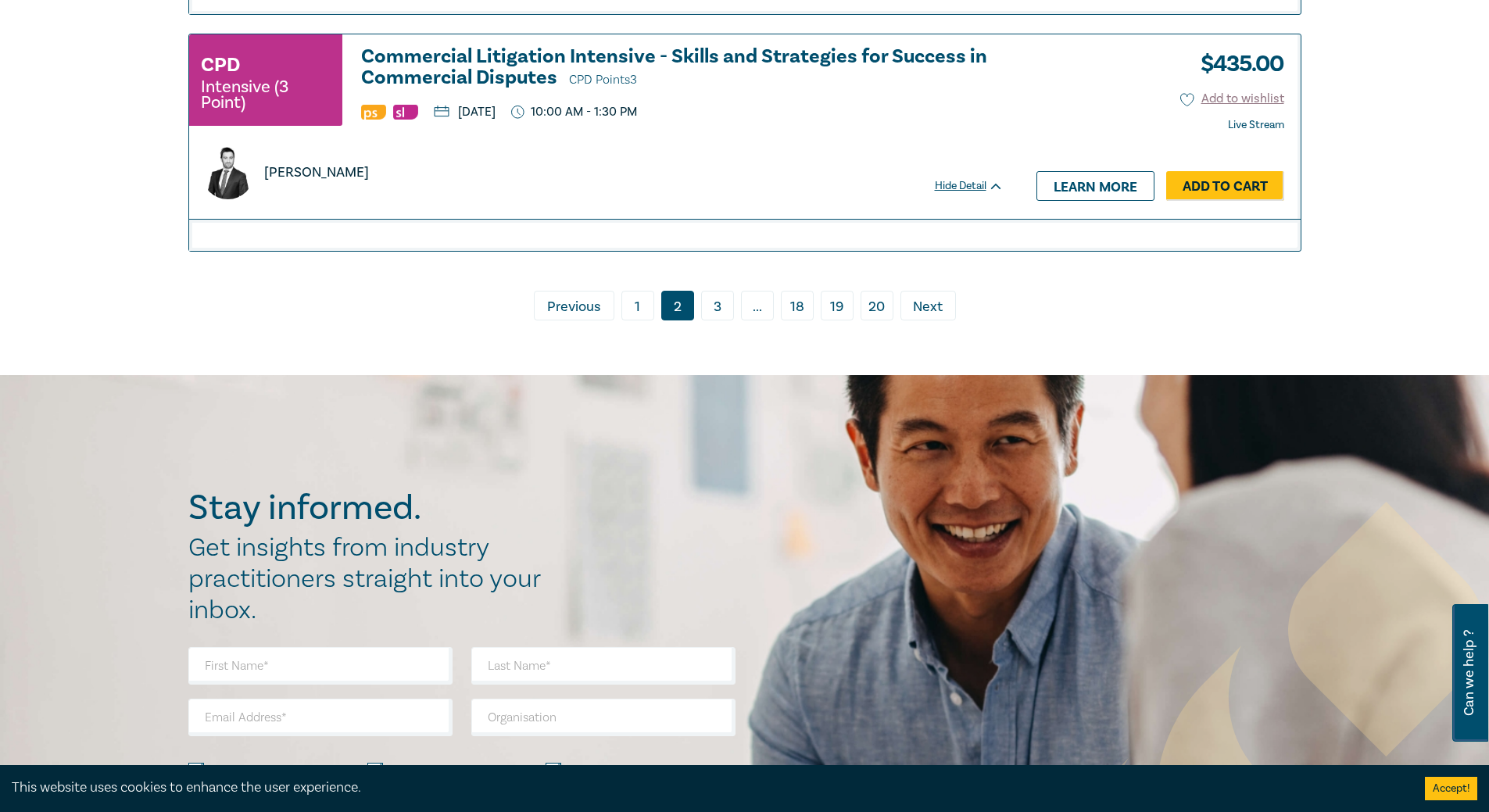
scroll to position [7082, 0]
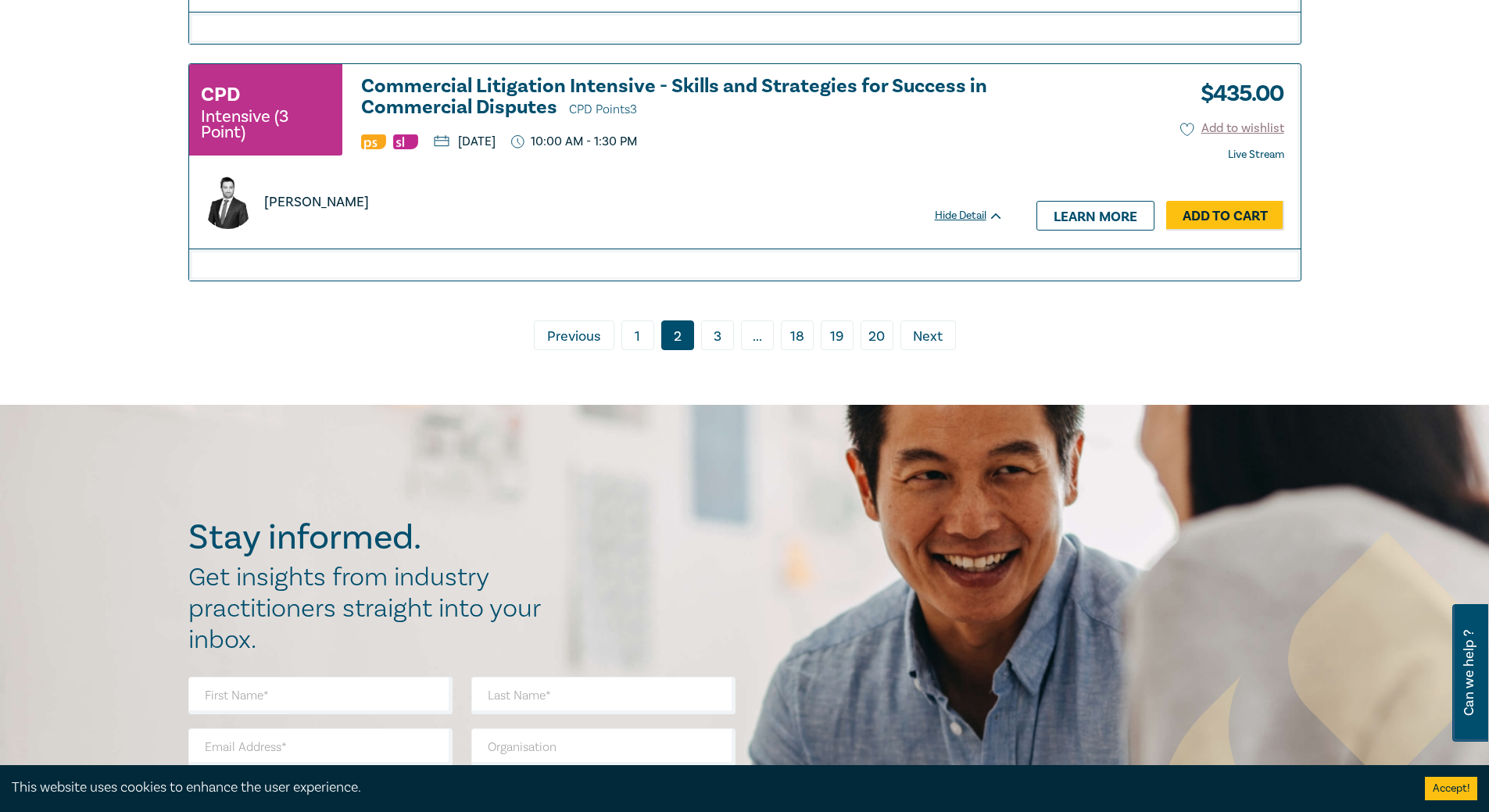
click at [707, 335] on link "3" at bounding box center [718, 336] width 33 height 29
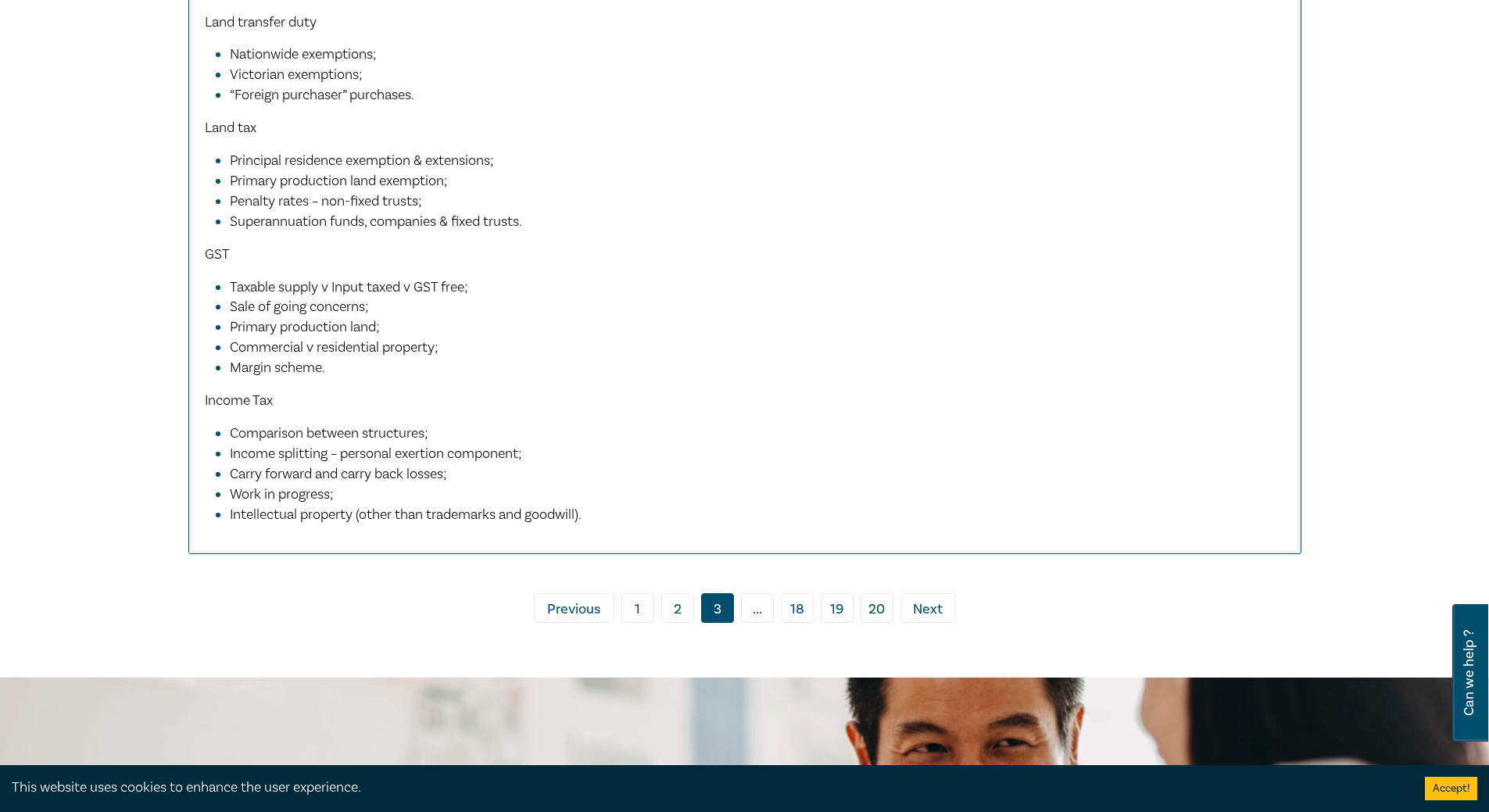
scroll to position [8411, 0]
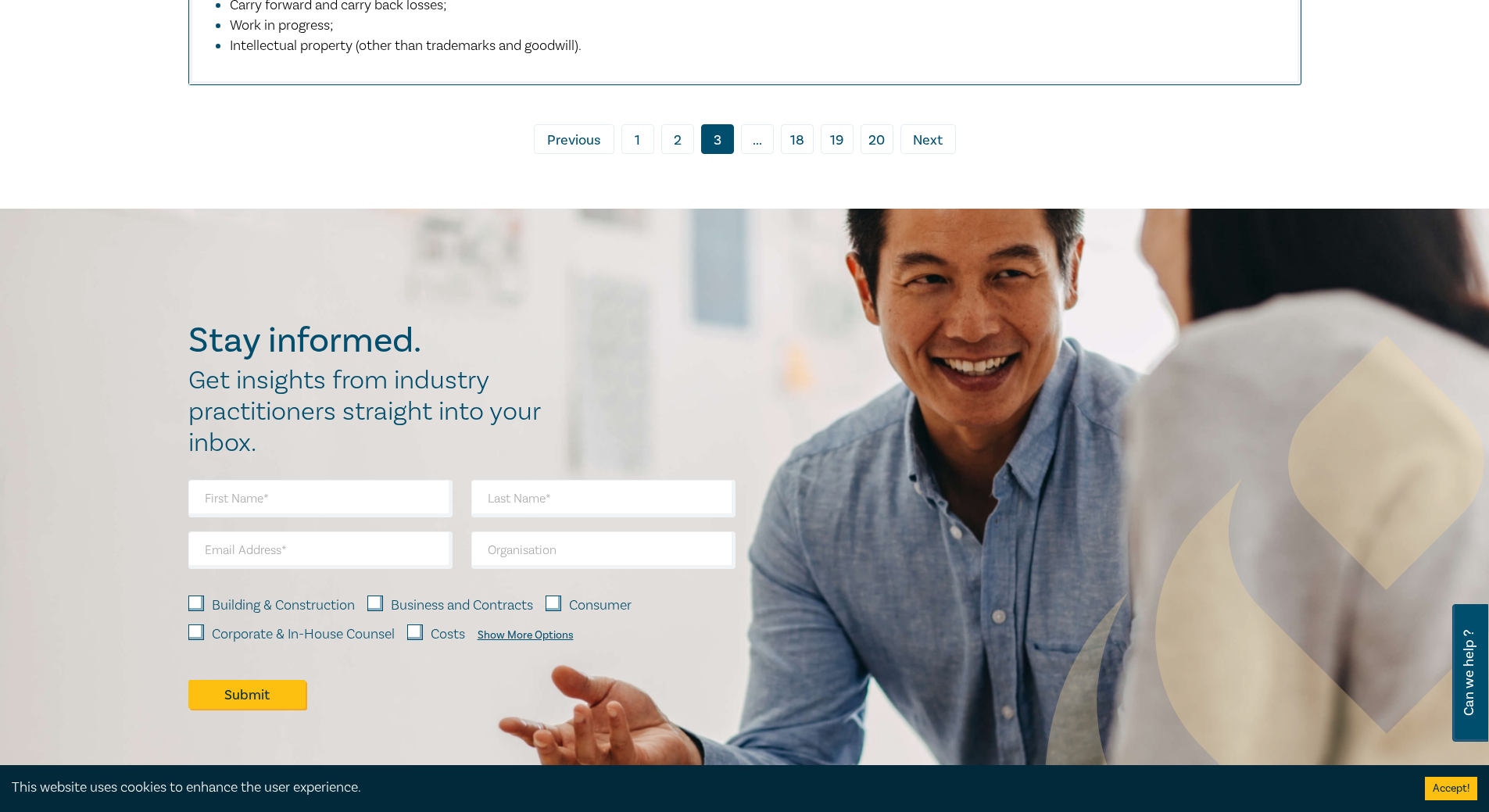
click at [760, 154] on span "..." at bounding box center [757, 139] width 33 height 29
click at [753, 154] on span "..." at bounding box center [757, 139] width 33 height 29
click at [770, 154] on span "..." at bounding box center [757, 139] width 33 height 29
click at [915, 151] on span "Next" at bounding box center [927, 140] width 29 height 20
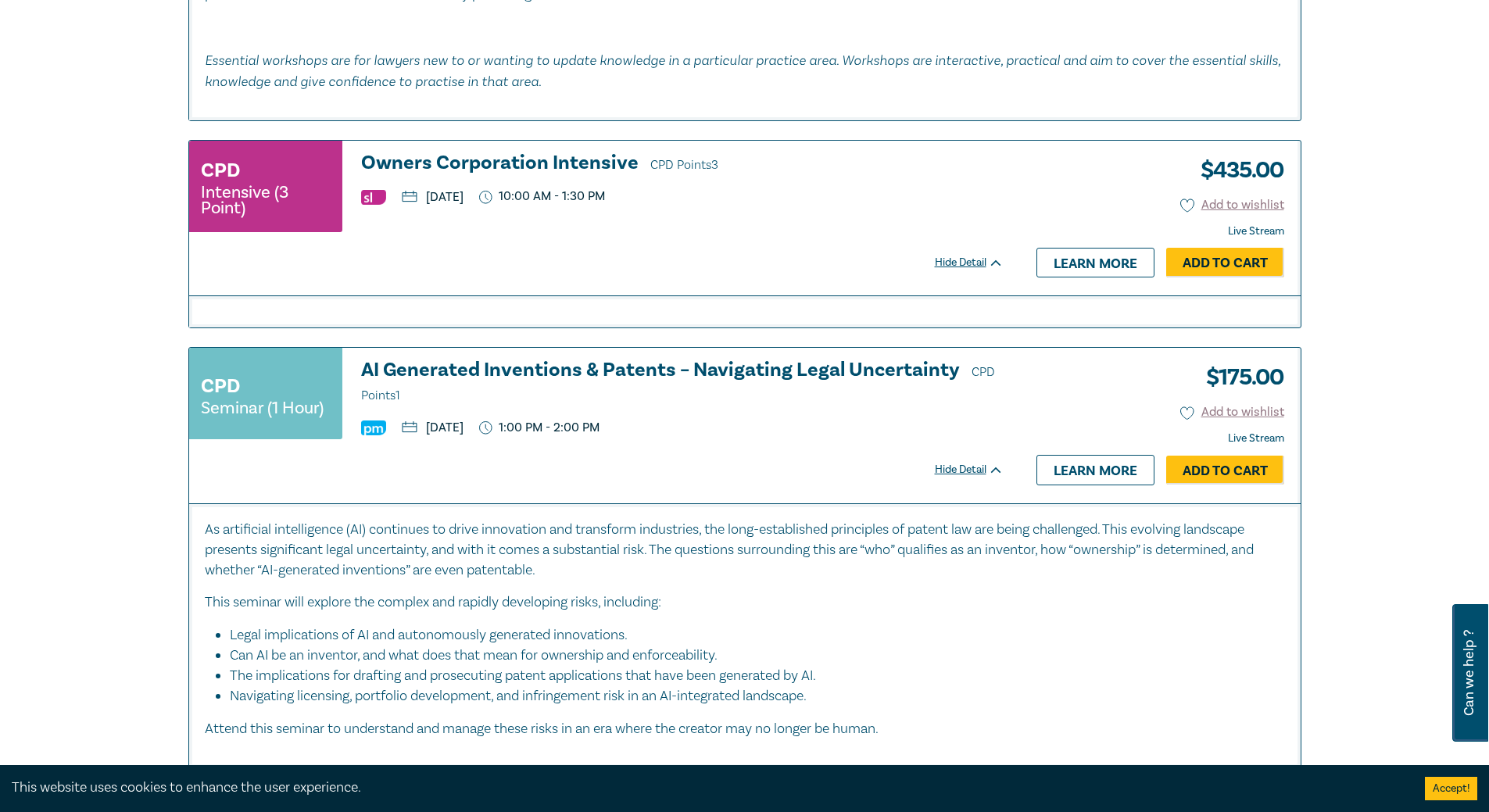
scroll to position [3579, 0]
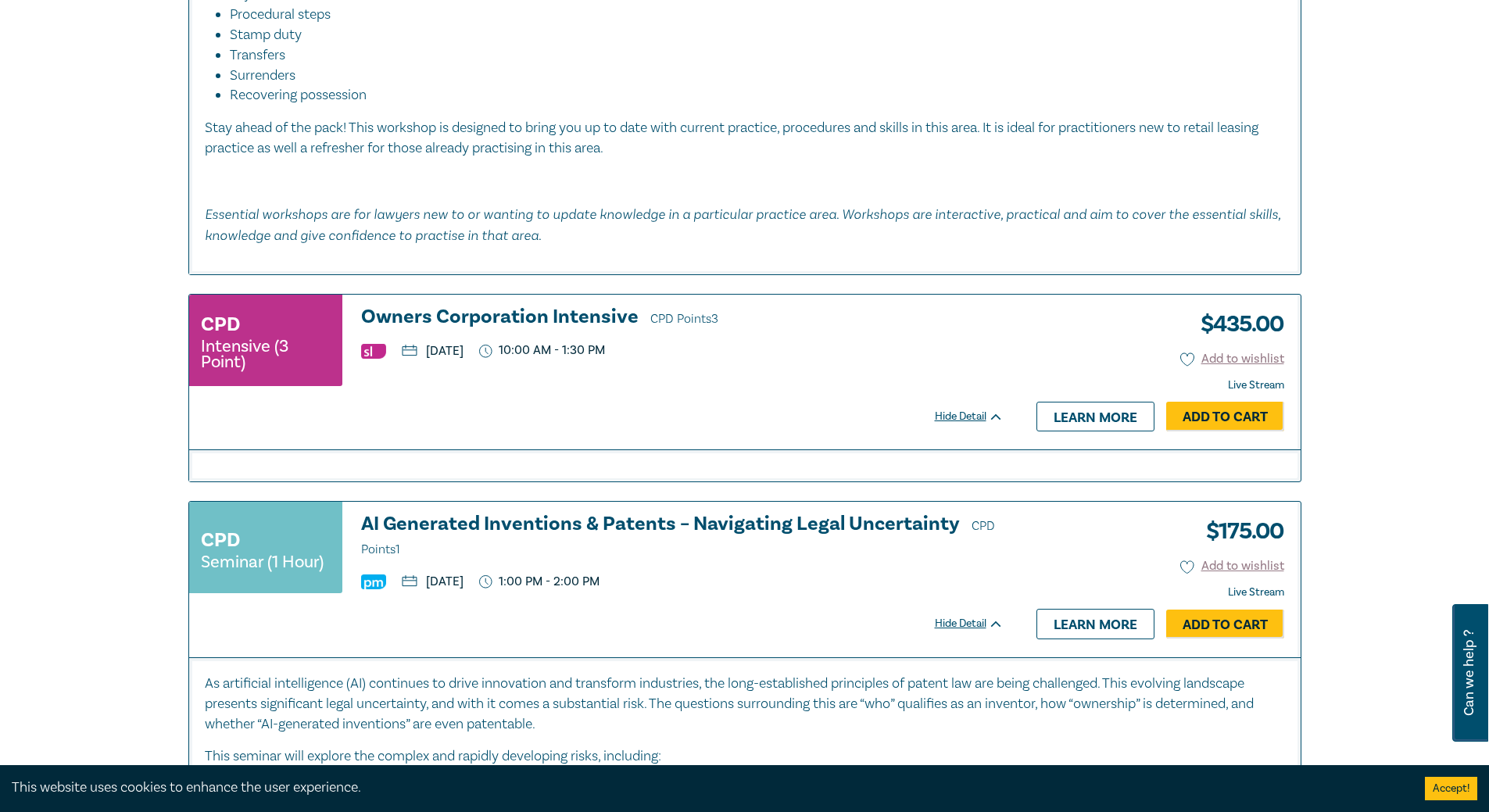
click at [425, 306] on h3 "Owners Corporation Intensive CPD Points 3" at bounding box center [682, 318] width 643 height 24
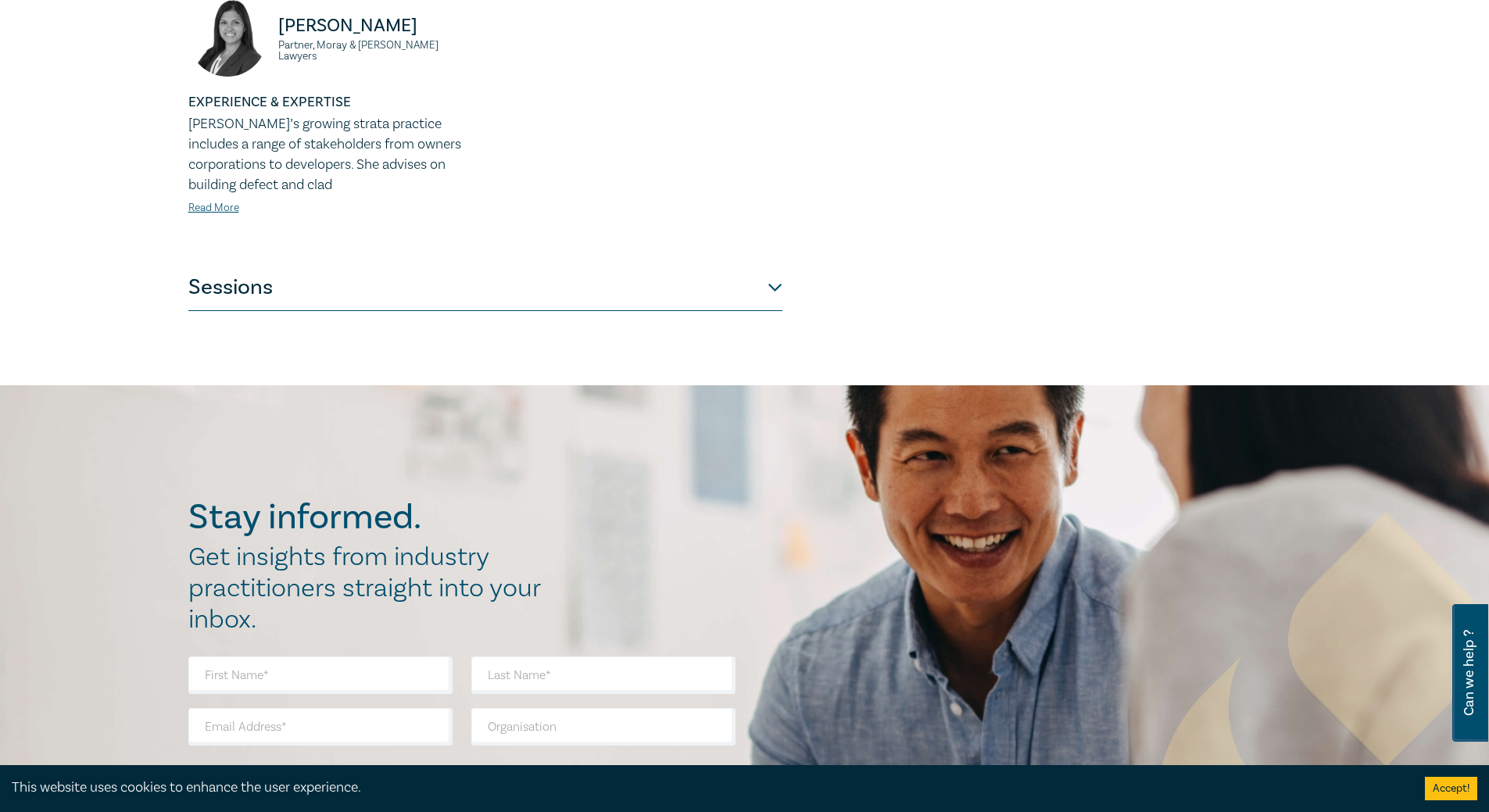
scroll to position [703, 0]
click at [776, 268] on button "Sessions" at bounding box center [485, 286] width 594 height 47
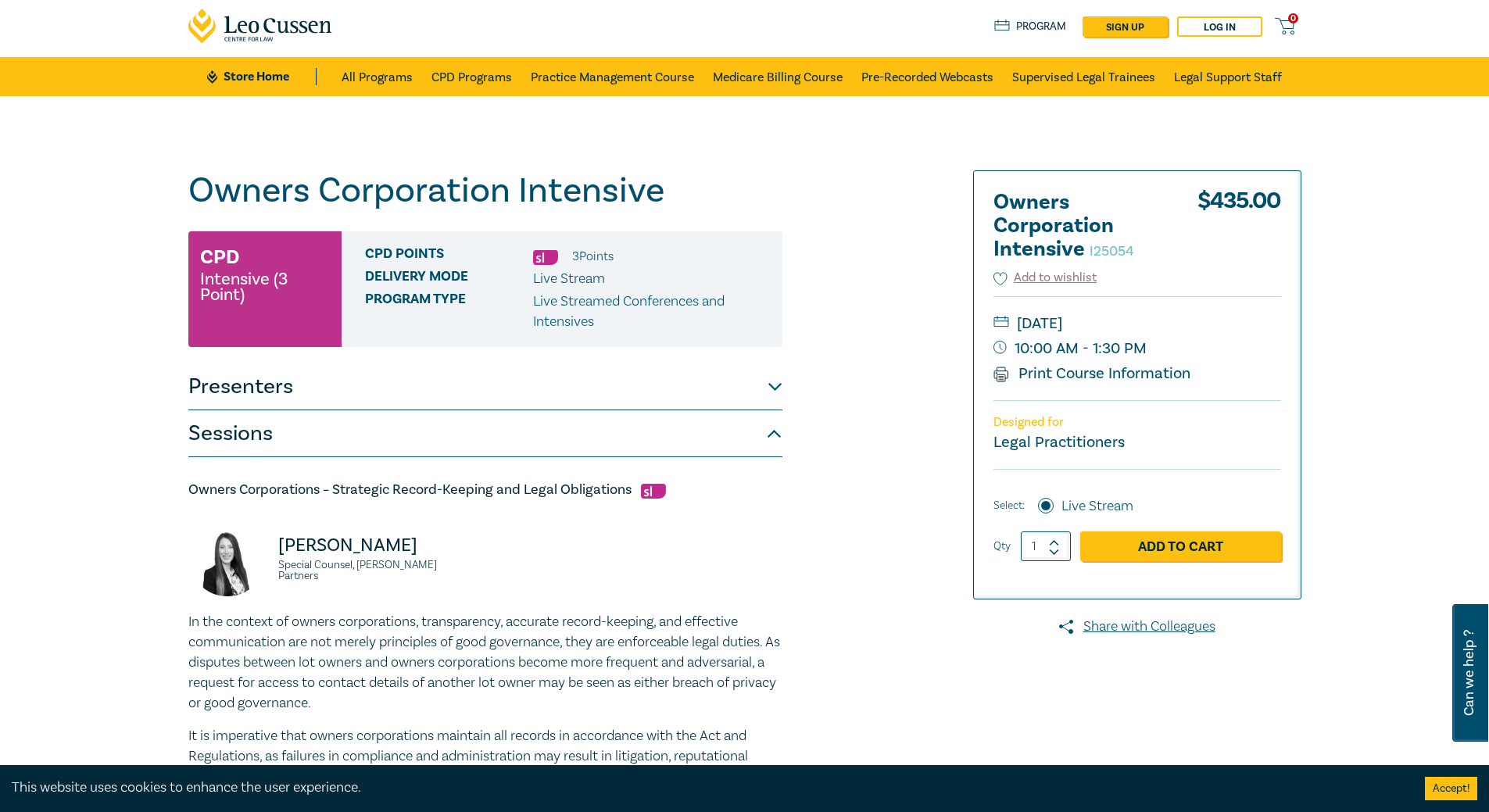
scroll to position [0, 0]
